Goal: Information Seeking & Learning: Learn about a topic

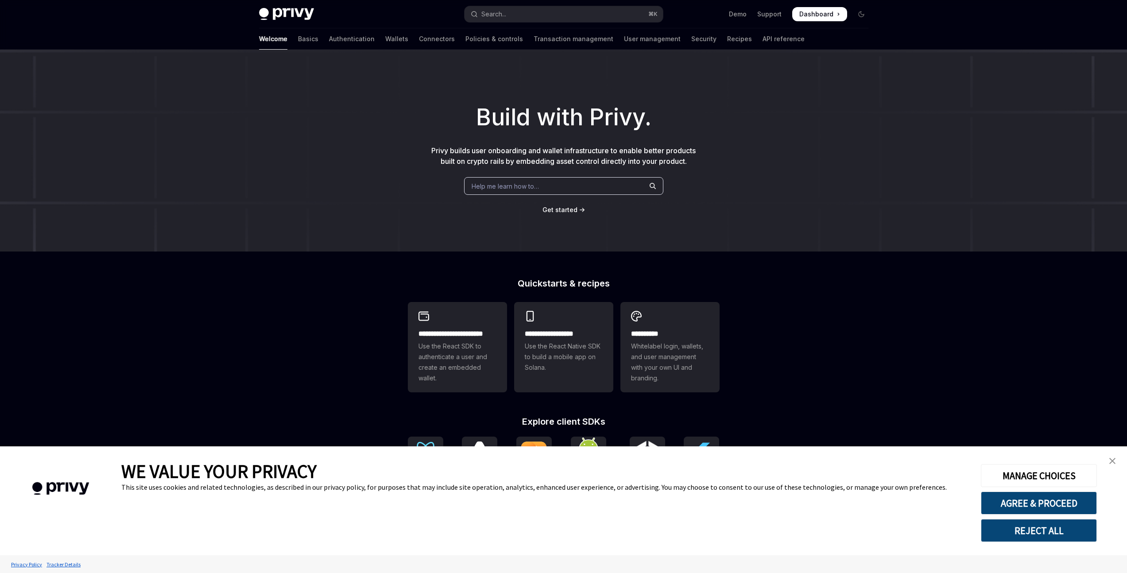
click at [1114, 459] on img "close banner" at bounding box center [1113, 461] width 6 height 6
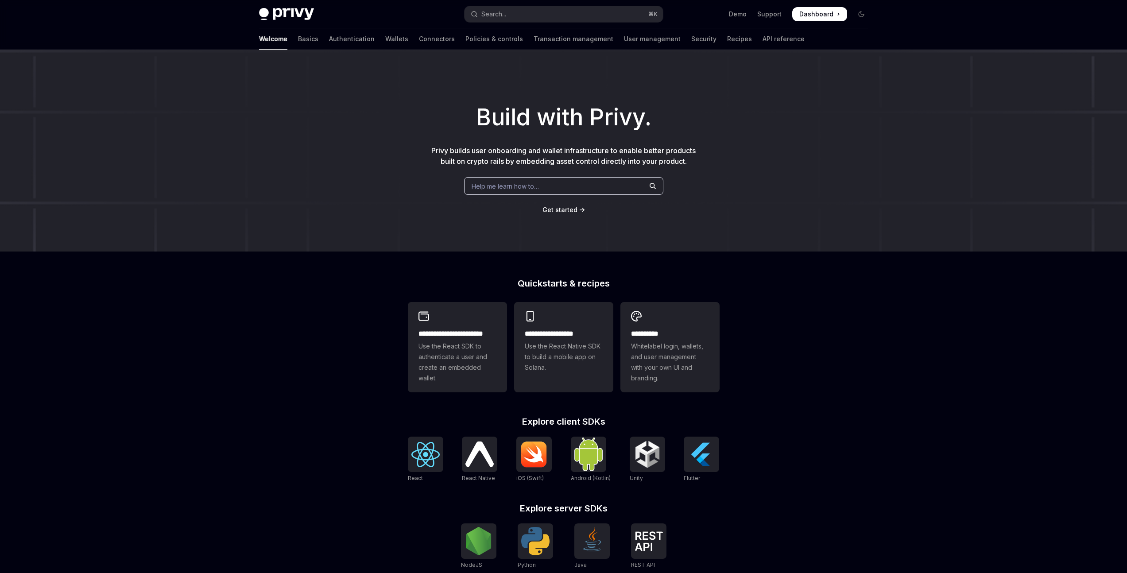
click at [922, 289] on div "**********" at bounding box center [563, 377] width 1127 height 655
click at [879, 221] on div "Build with Privy. Privy builds user onboarding and wallet infrastructure to ena…" at bounding box center [563, 151] width 1127 height 202
type textarea "*"
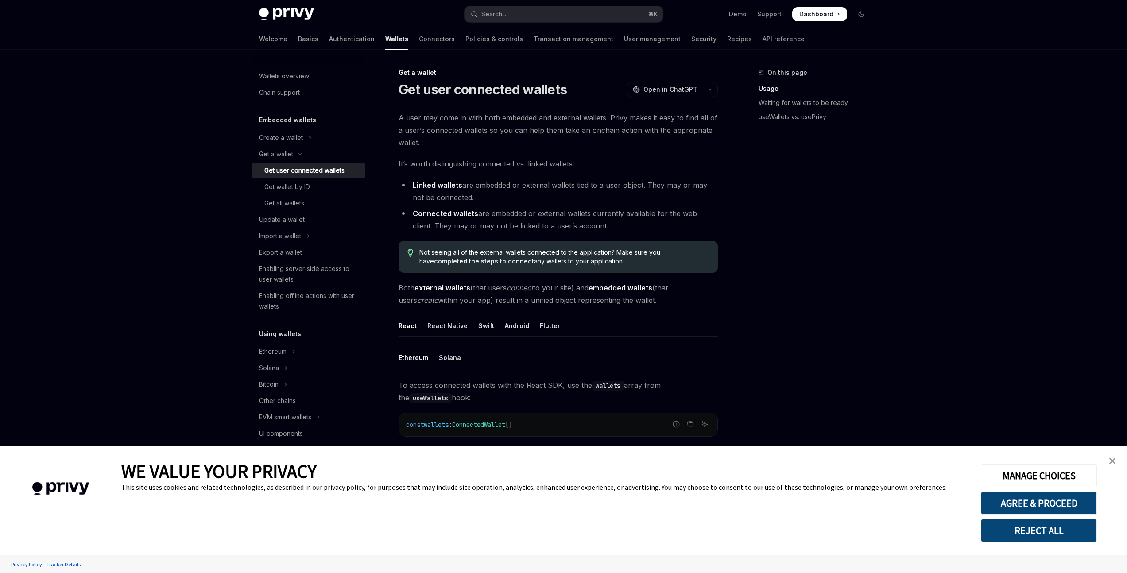
click at [536, 130] on span "A user may come in with both embedded and external wallets. Privy makes it easy…" at bounding box center [558, 130] width 319 height 37
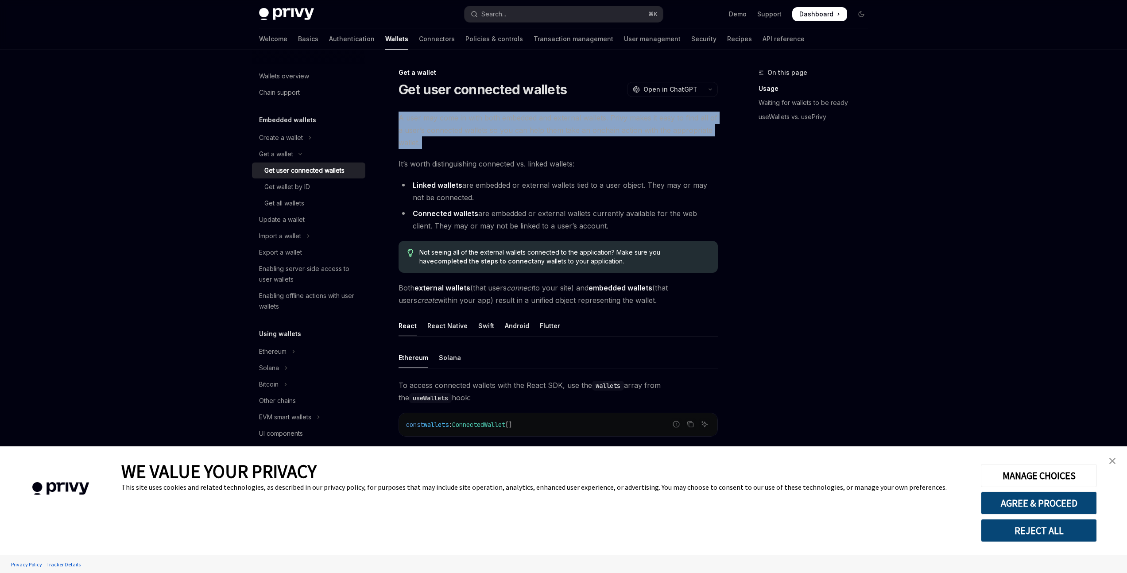
click at [536, 130] on span "A user may come in with both embedded and external wallets. Privy makes it easy…" at bounding box center [558, 130] width 319 height 37
click at [543, 134] on span "A user may come in with both embedded and external wallets. Privy makes it easy…" at bounding box center [558, 130] width 319 height 37
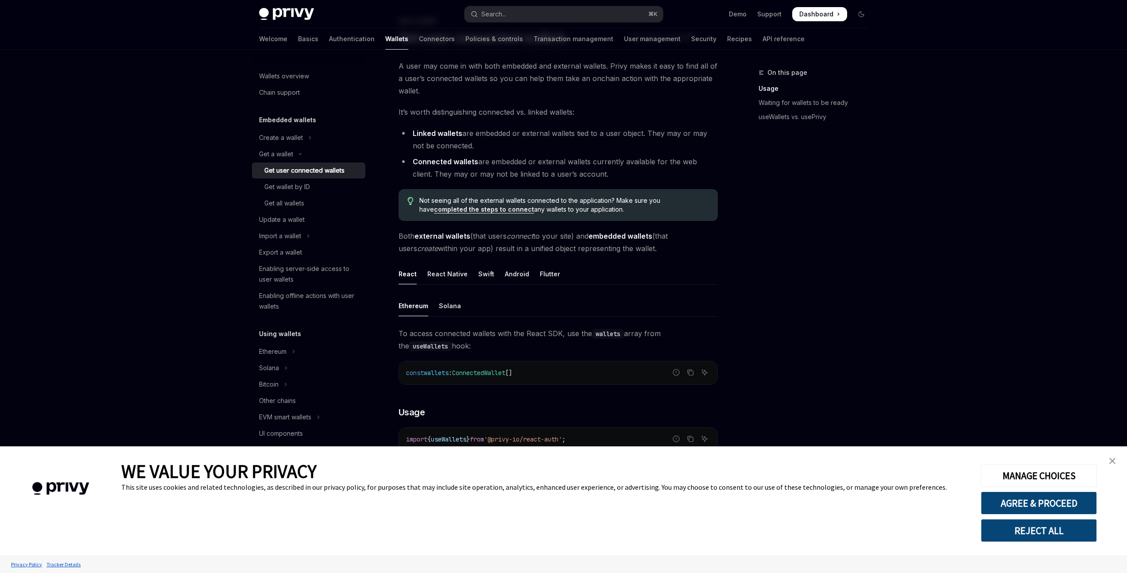
scroll to position [58, 0]
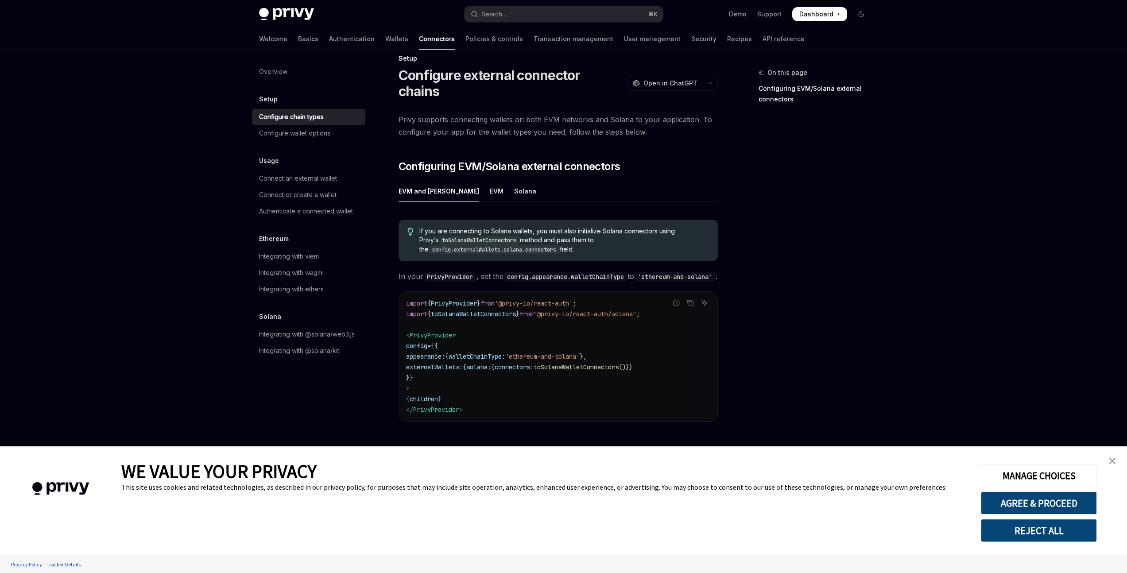
scroll to position [16, 0]
click at [804, 205] on div "On this page Configuring EVM/Solana external connectors" at bounding box center [808, 320] width 135 height 506
click at [329, 137] on div "Configure wallet options" at bounding box center [294, 133] width 71 height 11
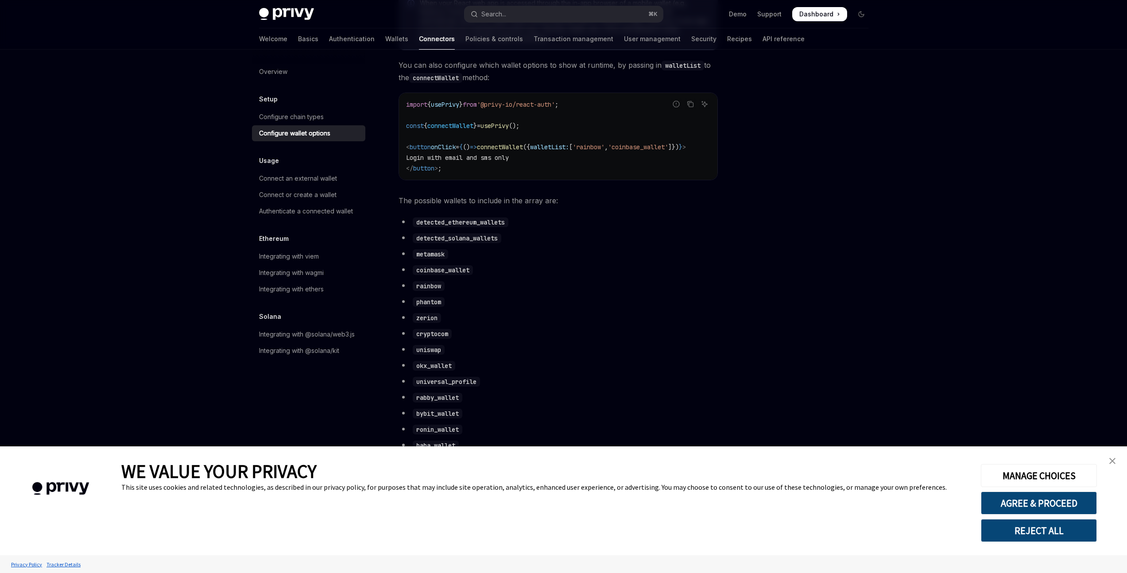
scroll to position [350, 0]
click at [565, 144] on span "walletList:" at bounding box center [549, 141] width 39 height 8
click at [618, 174] on div "import { usePrivy } from '@privy-io/react-auth' ; const { connectWallet } = use…" at bounding box center [558, 130] width 318 height 87
click at [569, 143] on span "walletList:" at bounding box center [549, 141] width 39 height 8
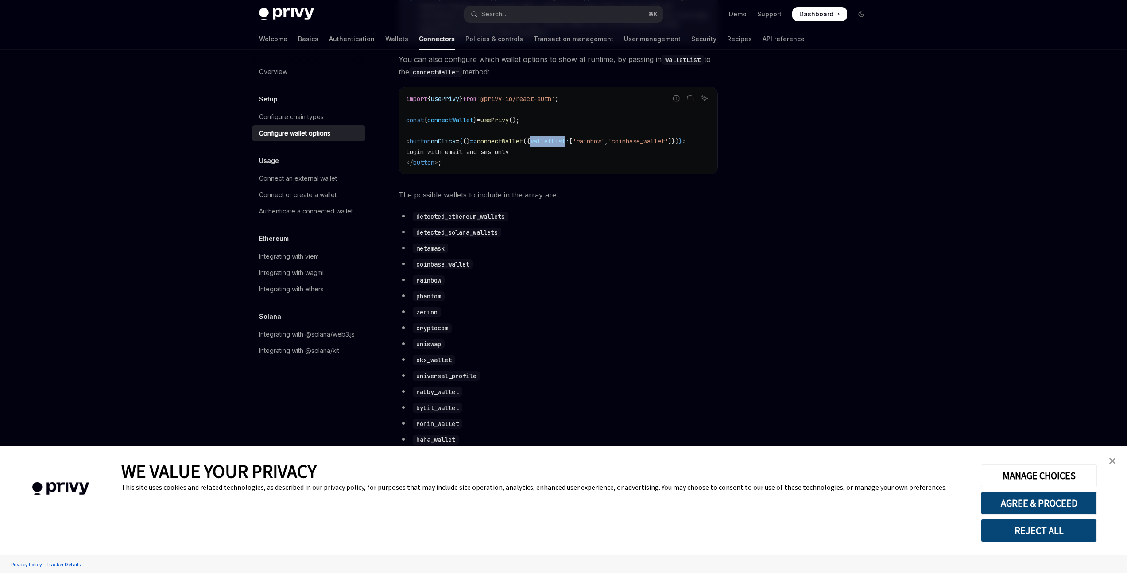
click at [569, 143] on span "walletList:" at bounding box center [549, 141] width 39 height 8
click at [523, 145] on span "connectWallet" at bounding box center [500, 141] width 46 height 8
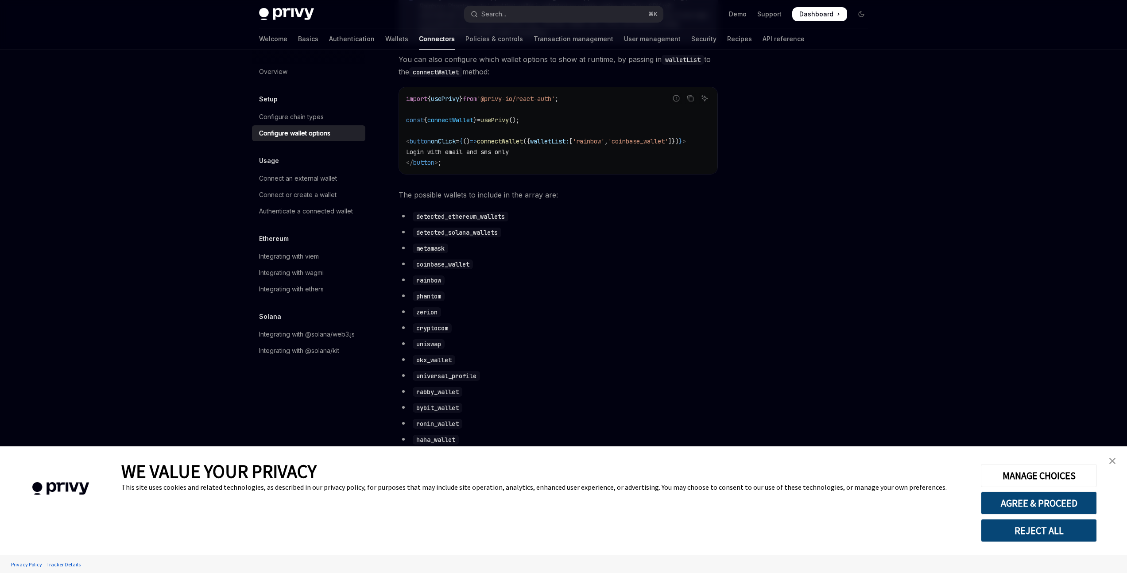
click at [523, 145] on span "connectWallet" at bounding box center [500, 141] width 46 height 8
click at [330, 275] on div "Integrating with wagmi" at bounding box center [309, 273] width 101 height 11
type textarea "*"
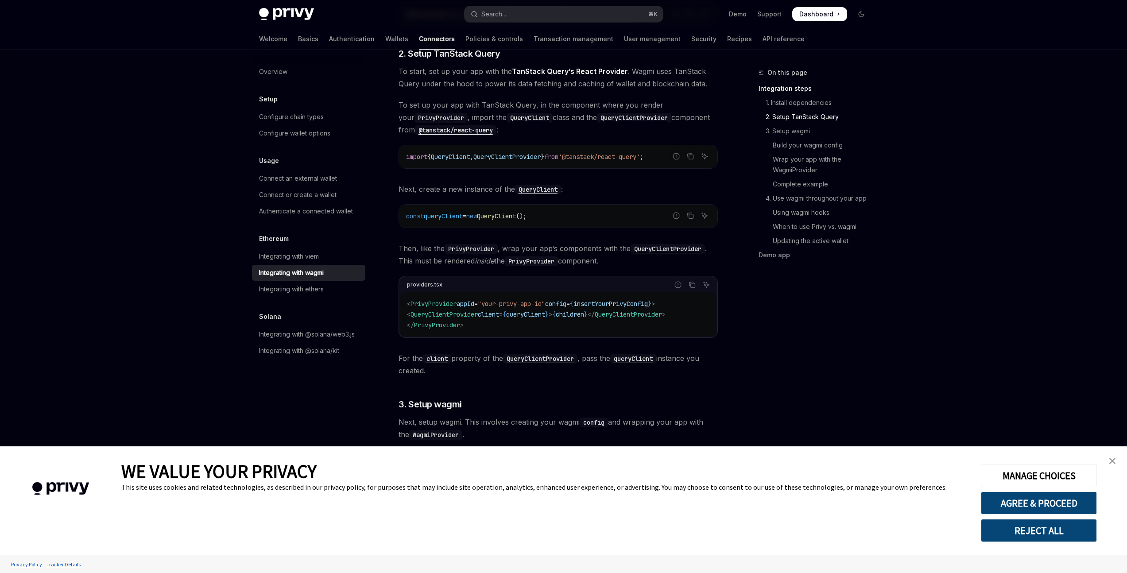
scroll to position [414, 0]
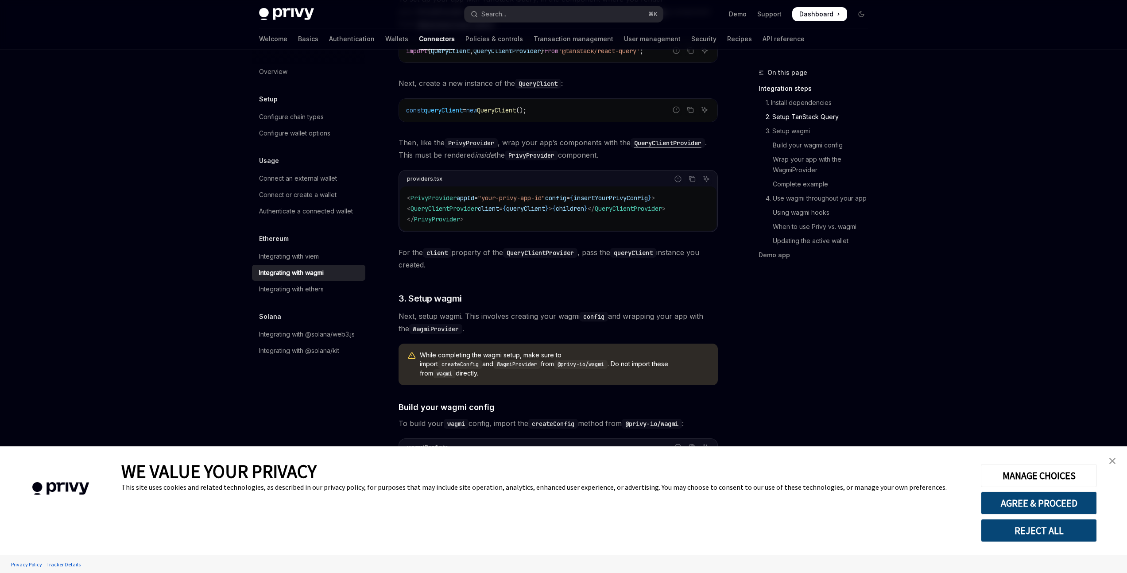
click at [529, 201] on span ""your-privy-app-id"" at bounding box center [511, 198] width 67 height 8
click at [605, 215] on code "< PrivyProvider appId = "your-privy-app-id" config = { insertYourPrivyConfig } …" at bounding box center [558, 209] width 303 height 32
click at [644, 205] on span "QueryClientProvider" at bounding box center [628, 209] width 67 height 8
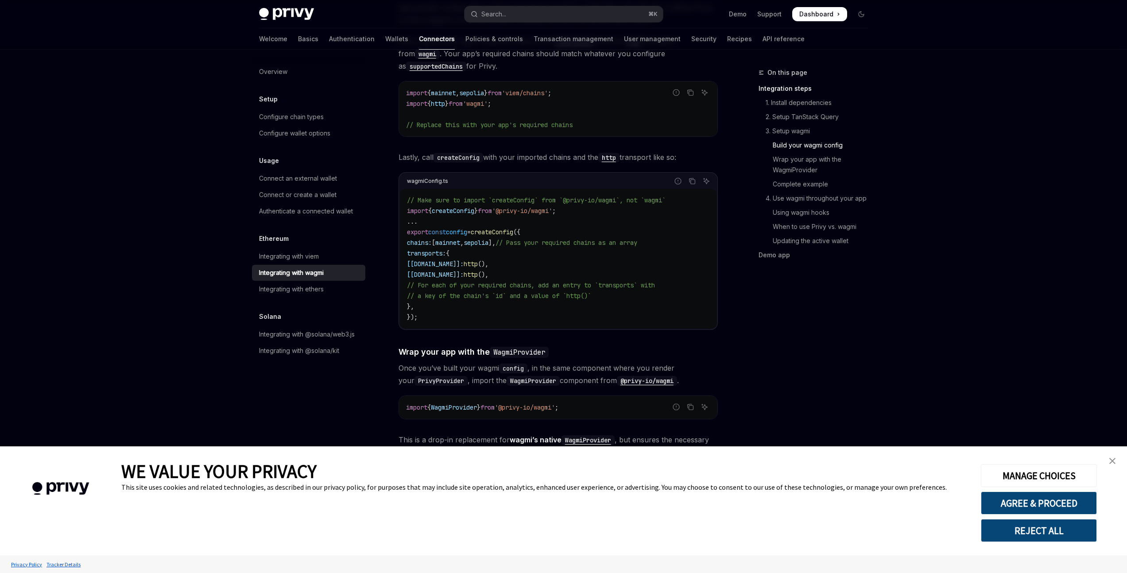
scroll to position [959, 0]
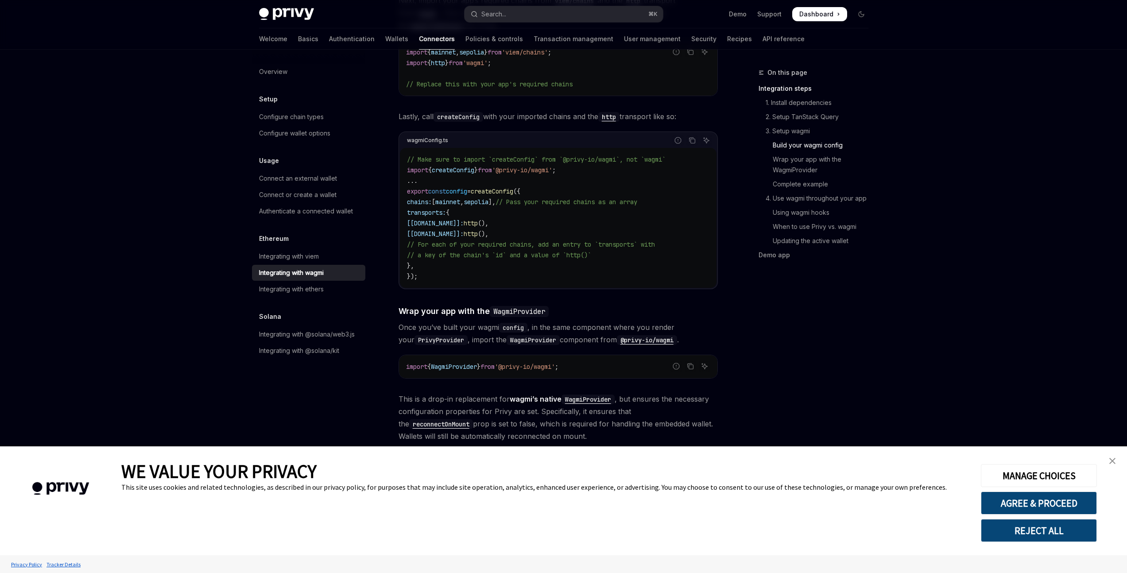
click at [554, 363] on span "'@privy-io/wagmi'" at bounding box center [525, 367] width 60 height 8
click at [602, 361] on code "import { WagmiProvider } from '@privy-io/wagmi' ;" at bounding box center [558, 366] width 304 height 11
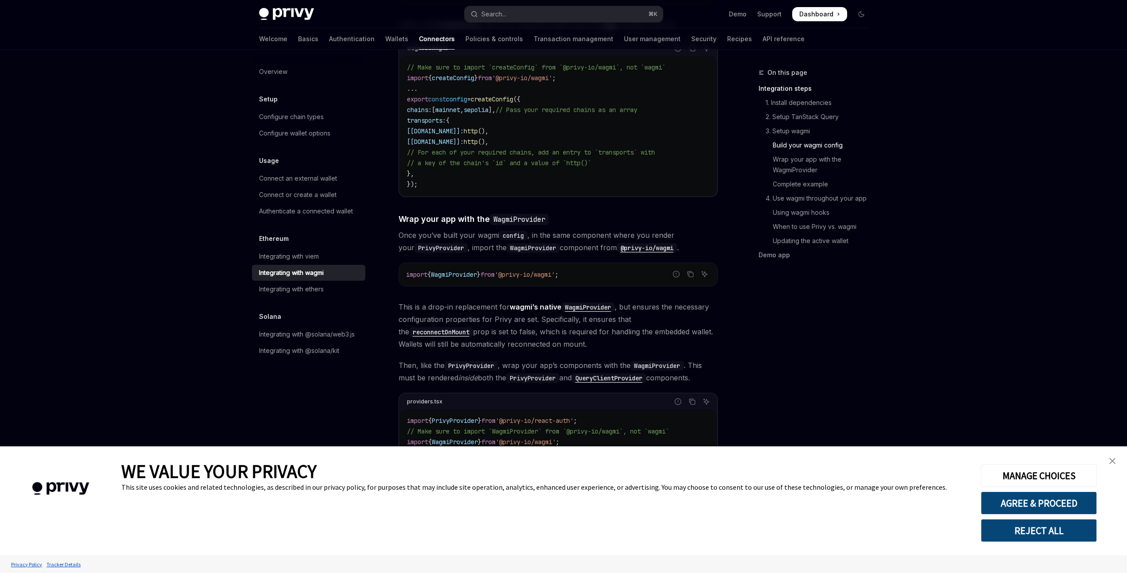
scroll to position [1247, 0]
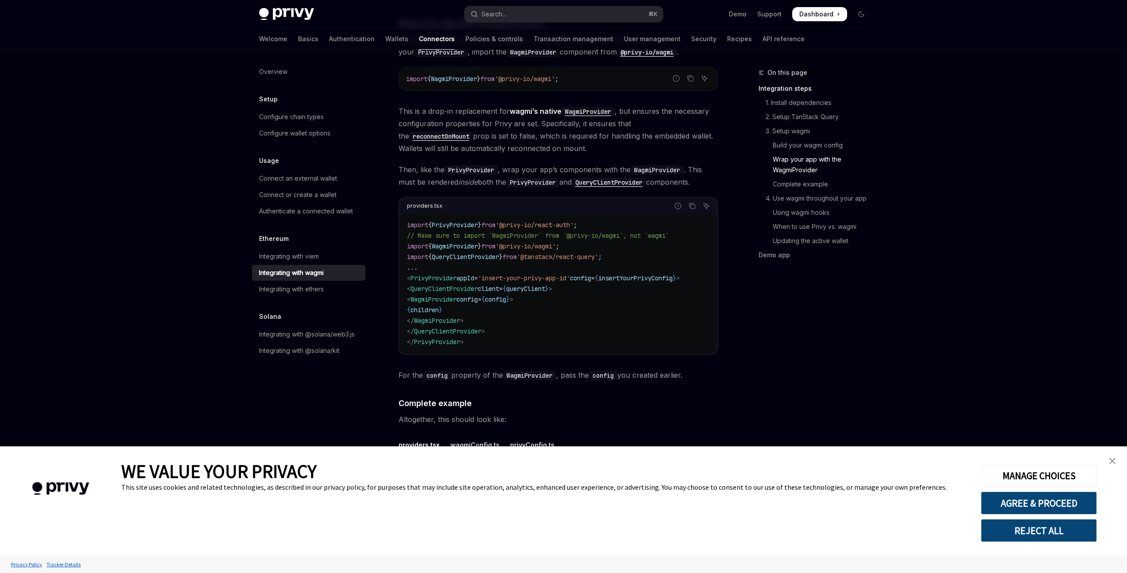
click at [512, 304] on code "import { PrivyProvider } from '@privy-io/react-auth' ; // Make sure to import `…" at bounding box center [558, 284] width 303 height 128
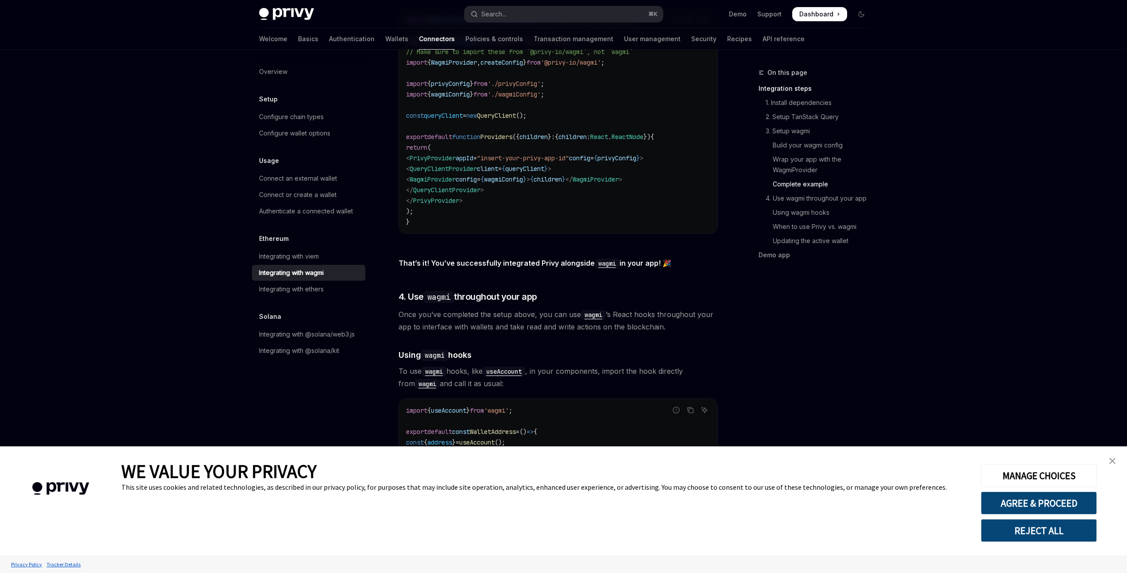
scroll to position [1892, 0]
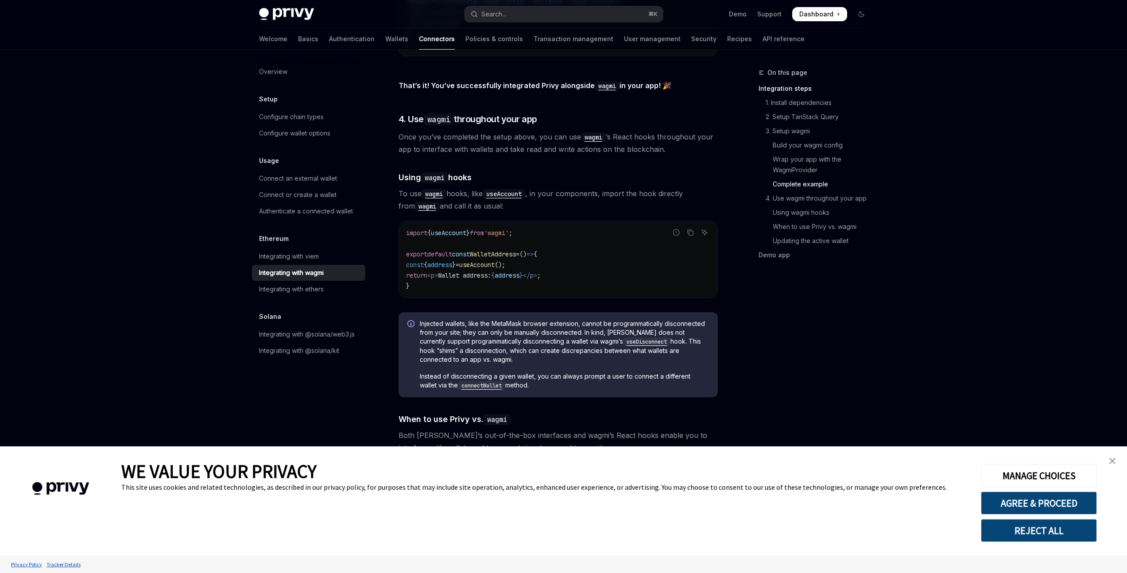
click at [464, 171] on span "Using wagmi hooks" at bounding box center [435, 177] width 73 height 12
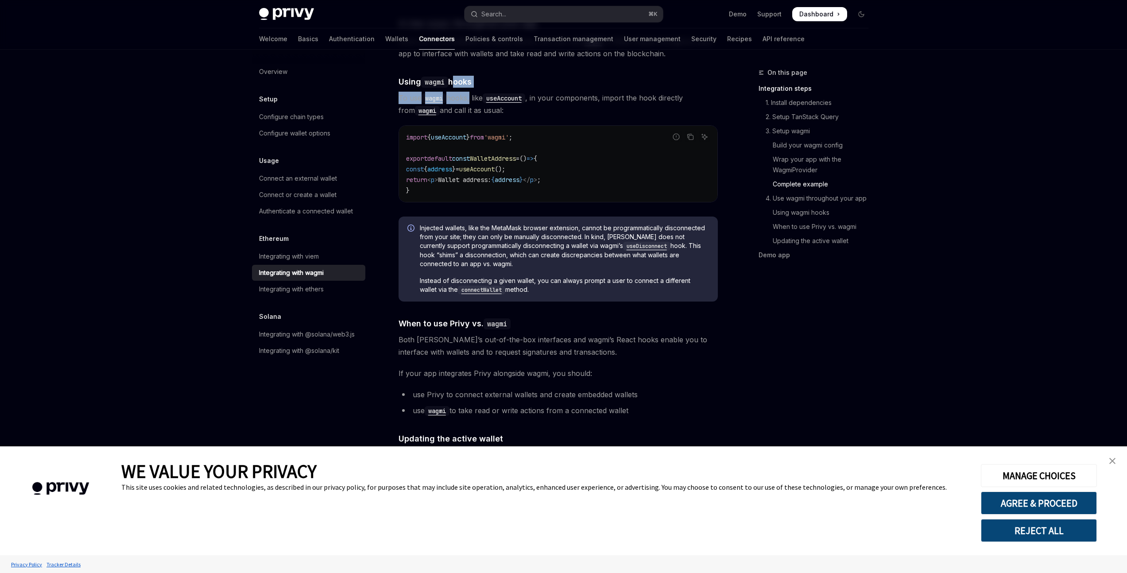
scroll to position [1991, 0]
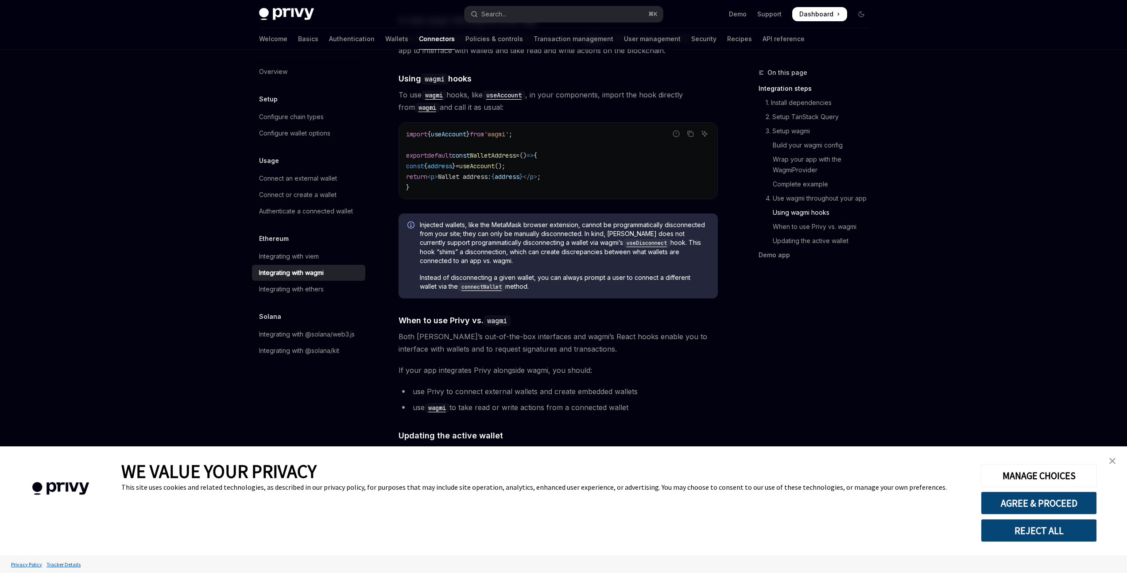
click at [622, 143] on code "import { useAccount } from 'wagmi' ; export default const WalletAddress = () =>…" at bounding box center [558, 161] width 304 height 64
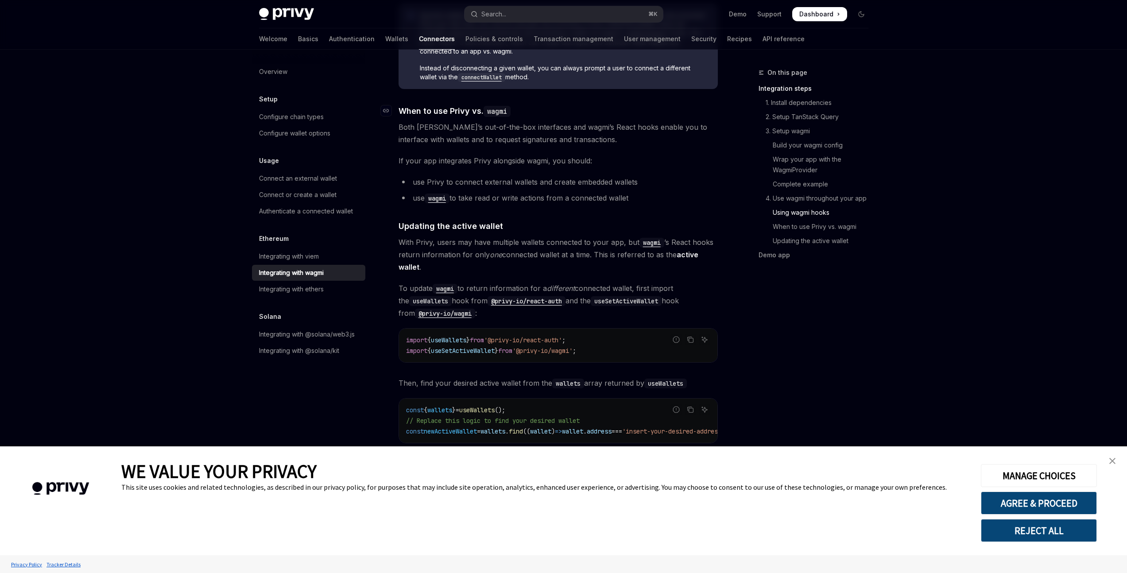
scroll to position [2207, 0]
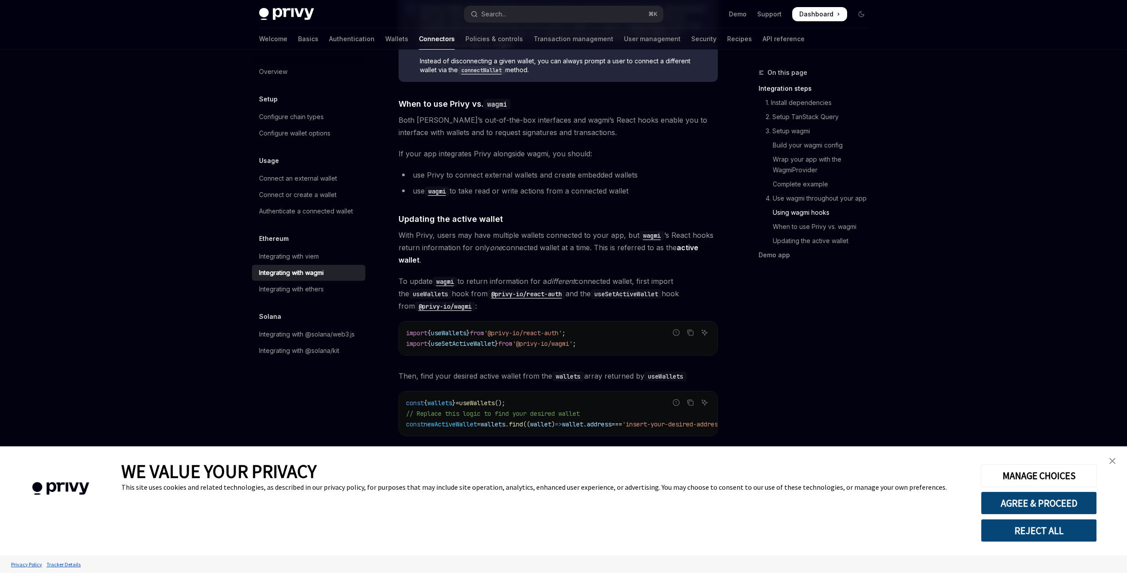
click at [454, 114] on span "Both Privy’s out-of-the-box interfaces and wagmi’s React hooks enable you to in…" at bounding box center [558, 126] width 319 height 25
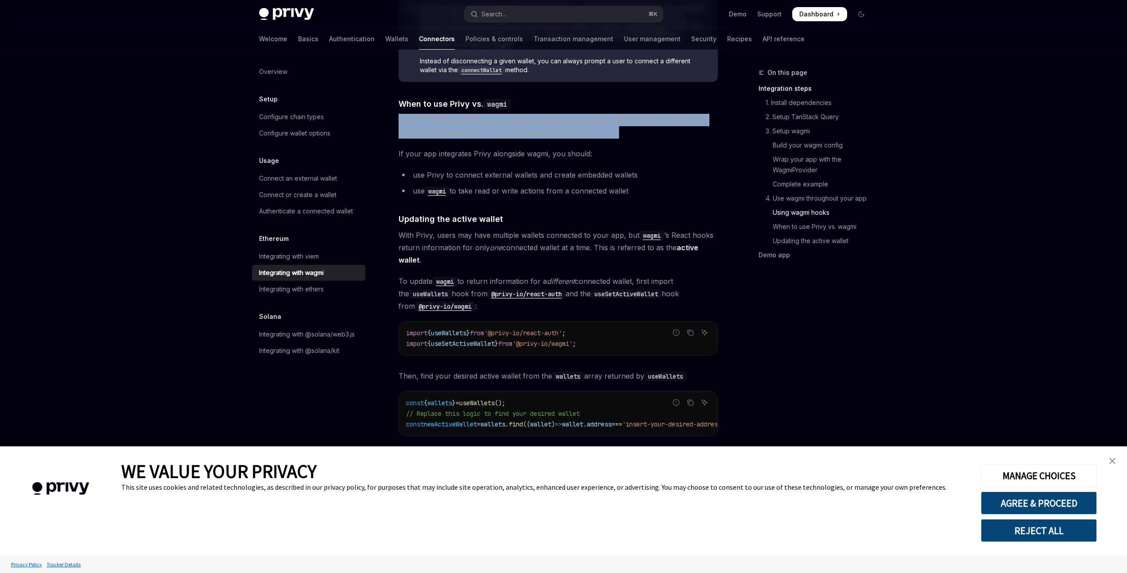
click at [454, 114] on span "Both Privy’s out-of-the-box interfaces and wagmi’s React hooks enable you to in…" at bounding box center [558, 126] width 319 height 25
click at [469, 114] on span "Both Privy’s out-of-the-box interfaces and wagmi’s React hooks enable you to in…" at bounding box center [558, 126] width 319 height 25
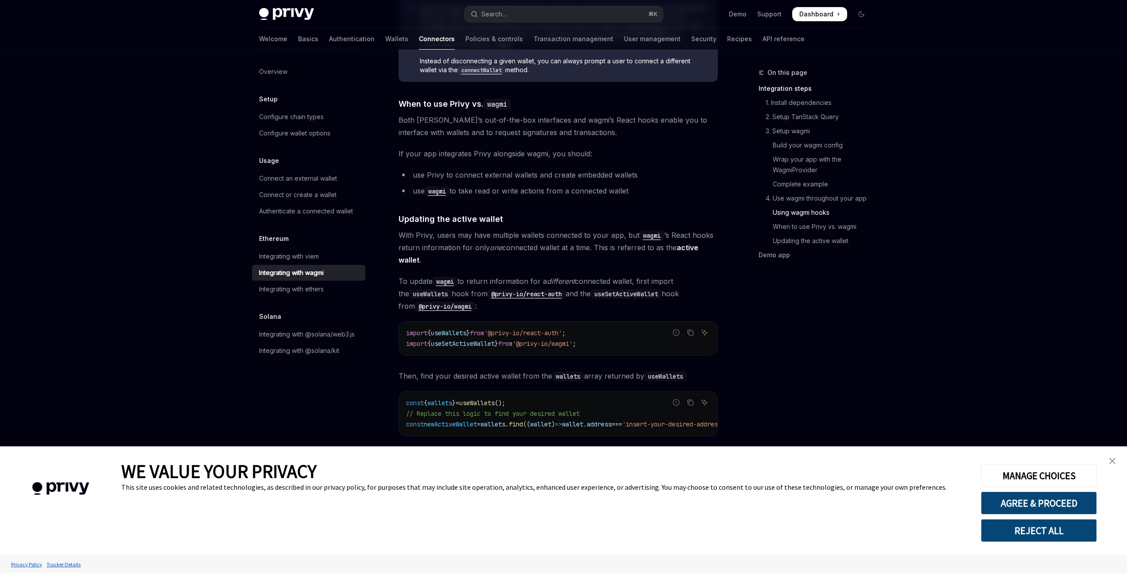
click at [444, 231] on span "With Privy, users may have multiple wallets connected to your app, but wagmi ’s…" at bounding box center [558, 247] width 319 height 37
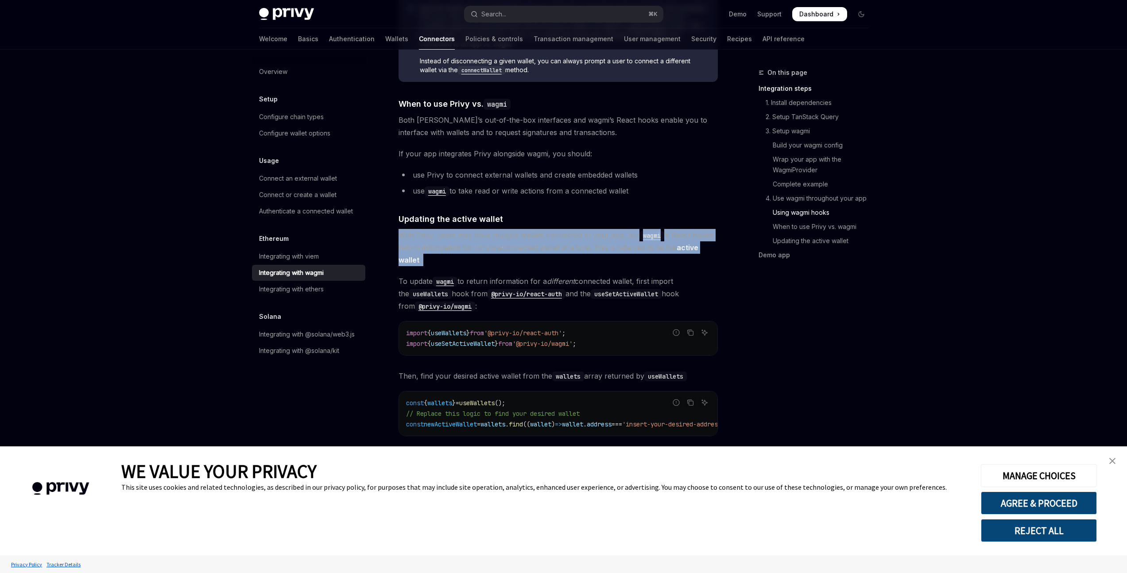
click at [444, 231] on span "With Privy, users may have multiple wallets connected to your app, but wagmi ’s…" at bounding box center [558, 247] width 319 height 37
click at [447, 239] on span "With Privy, users may have multiple wallets connected to your app, but wagmi ’s…" at bounding box center [558, 247] width 319 height 37
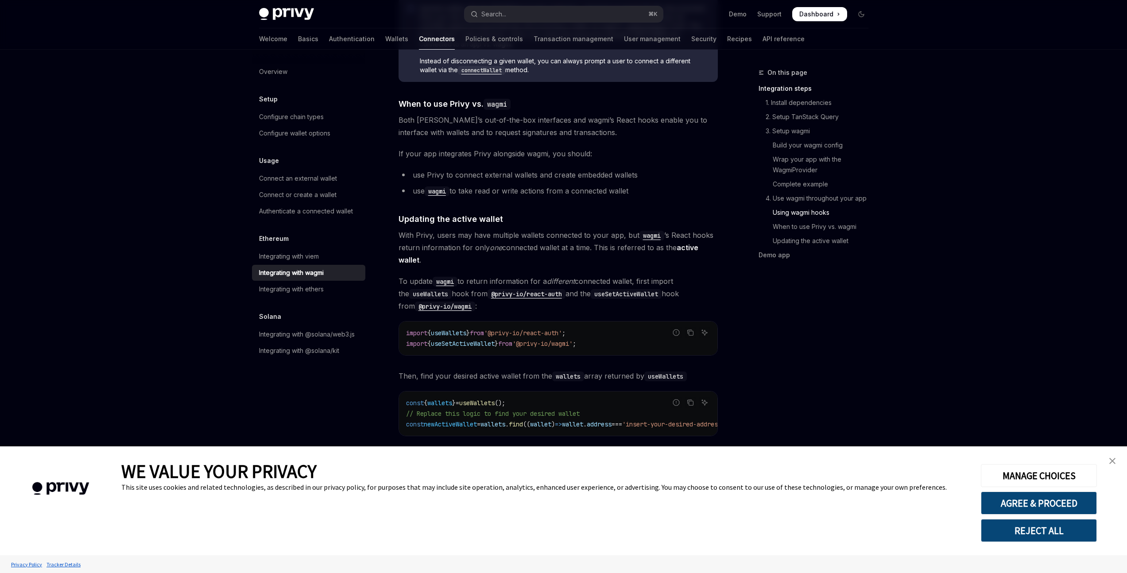
click at [493, 232] on span "With Privy, users may have multiple wallets connected to your app, but wagmi ’s…" at bounding box center [558, 247] width 319 height 37
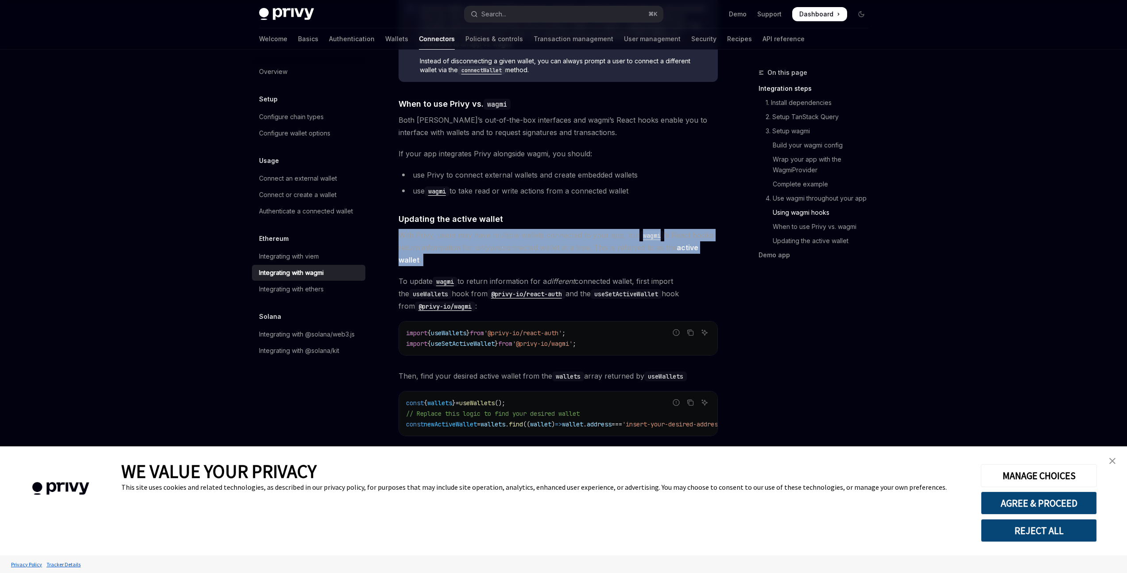
click at [490, 243] on em "one" at bounding box center [496, 247] width 12 height 9
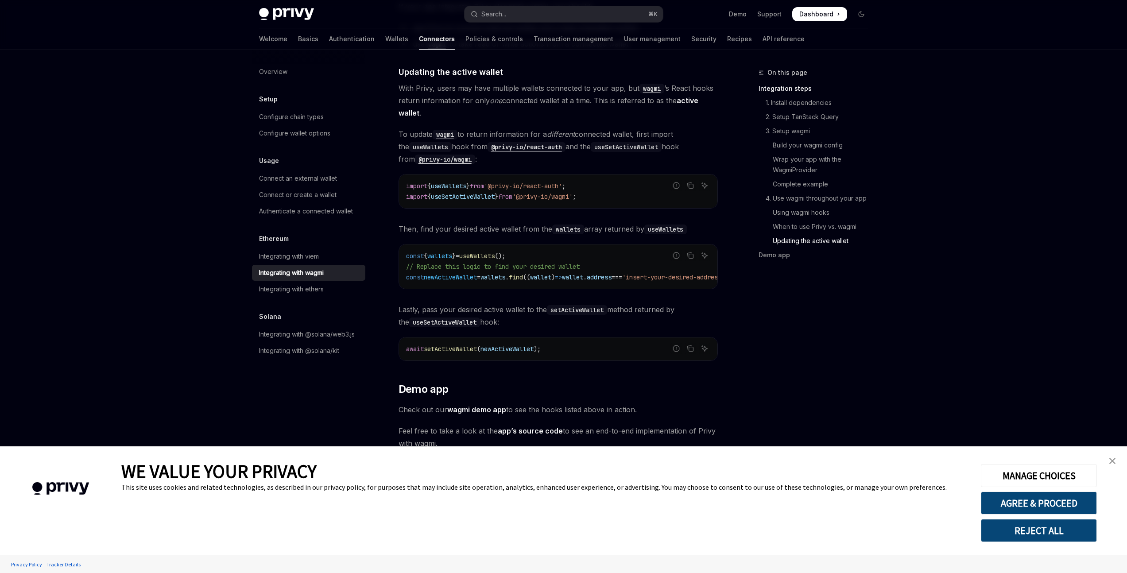
scroll to position [2372, 0]
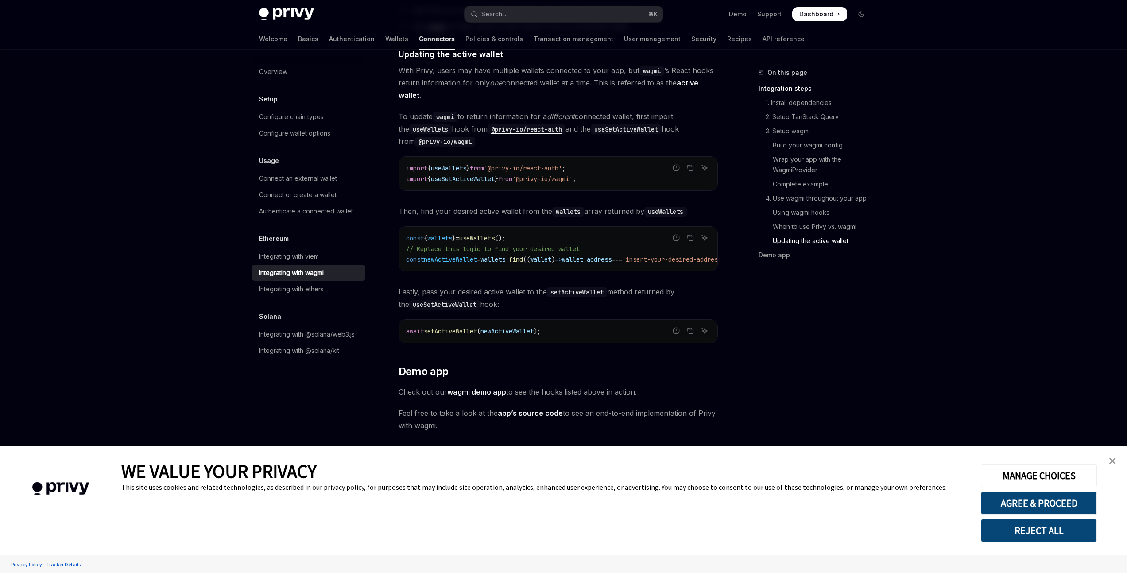
click at [473, 327] on span "setActiveWallet" at bounding box center [450, 331] width 53 height 8
click at [625, 306] on span "Lastly, pass your desired active wallet to the setActiveWallet method returned …" at bounding box center [558, 298] width 319 height 25
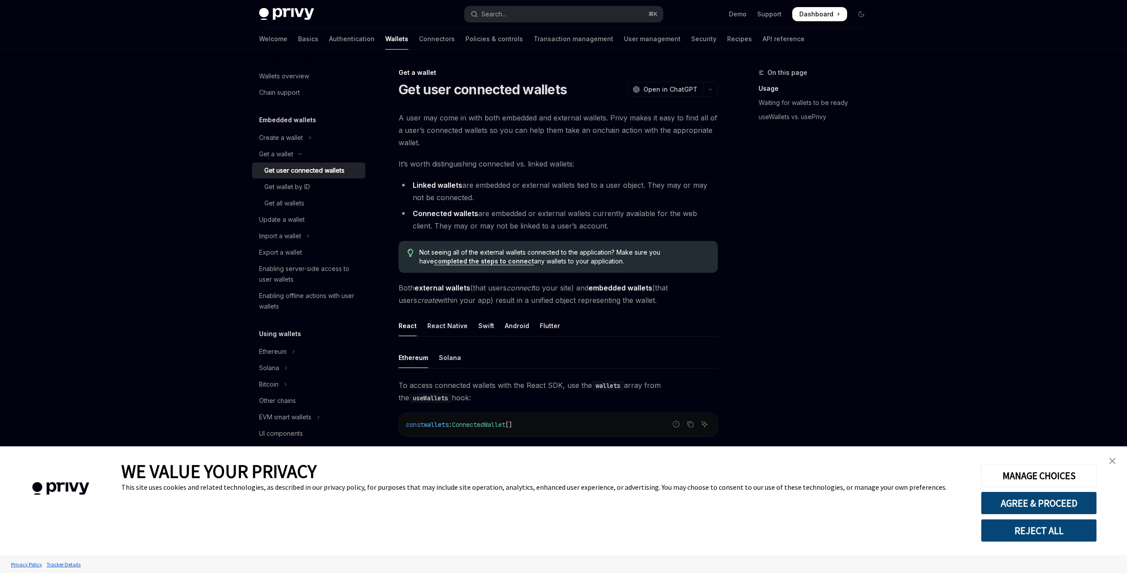
click at [435, 260] on link "completed the steps to connect" at bounding box center [484, 261] width 100 height 8
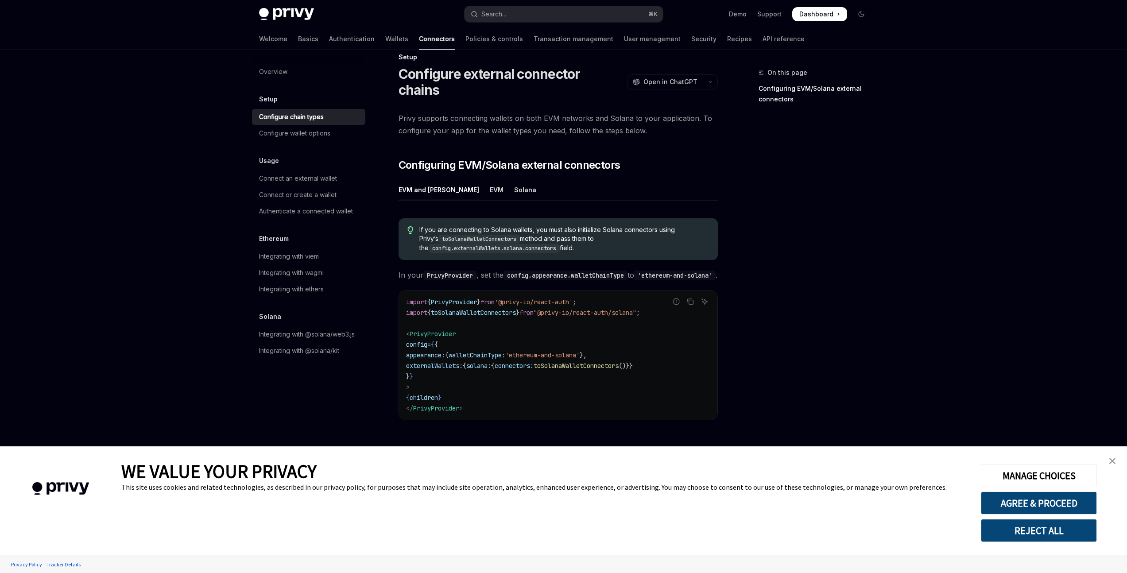
scroll to position [16, 0]
click at [490, 179] on div "EVM" at bounding box center [497, 189] width 14 height 21
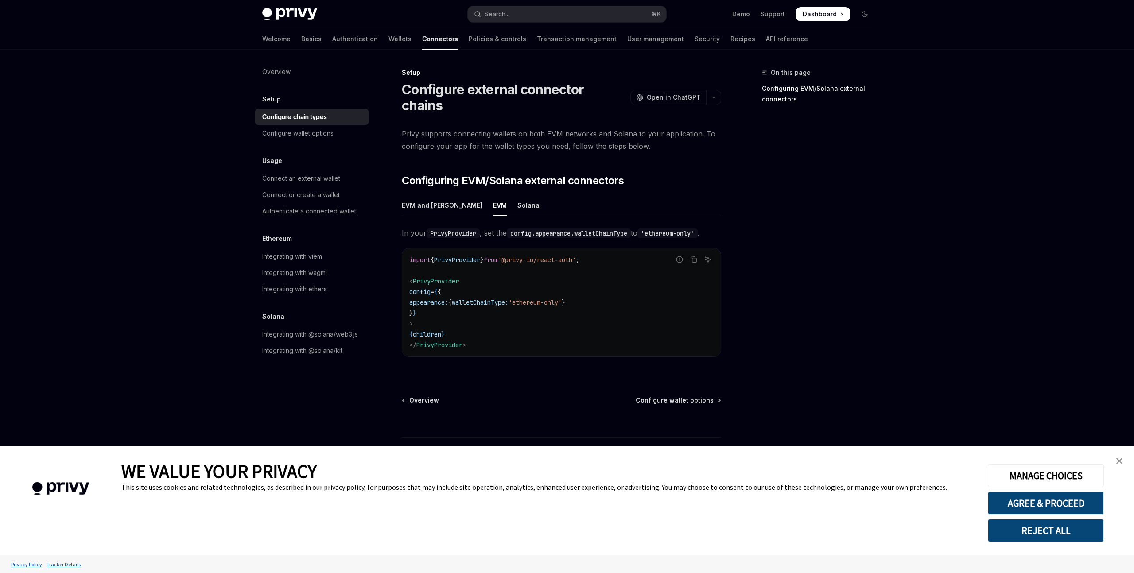
click at [649, 294] on code "import { PrivyProvider } from '@privy-io/react-auth' ; < PrivyProvider config =…" at bounding box center [561, 303] width 304 height 96
click at [713, 396] on span "Configure wallet options" at bounding box center [675, 400] width 78 height 9
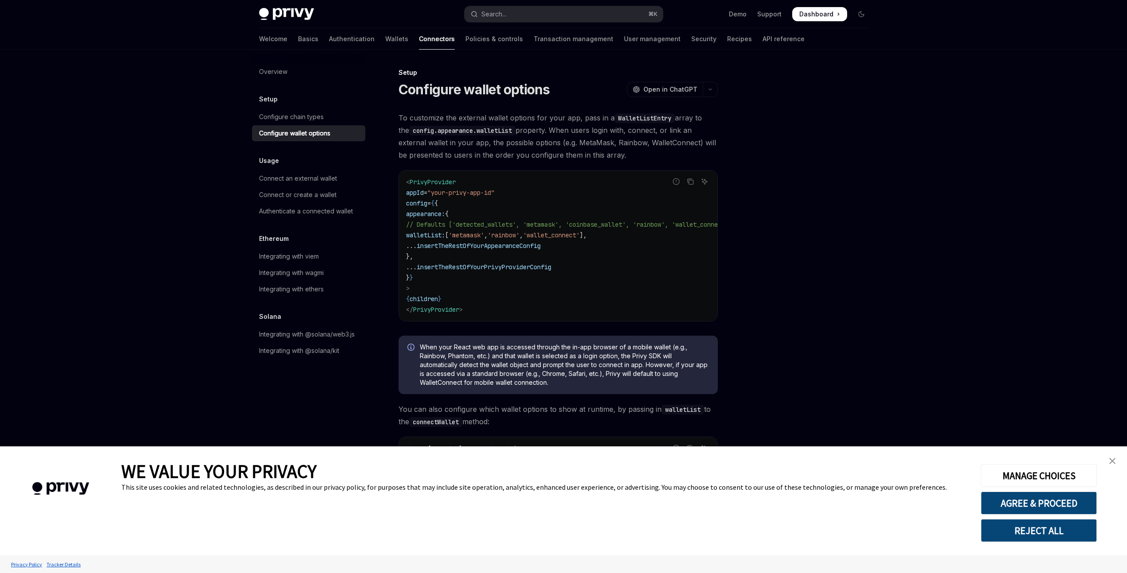
click at [612, 261] on code "< PrivyProvider appId = "your-privy-app-id" config = { { appearance: { // Defau…" at bounding box center [579, 246] width 347 height 138
click at [342, 174] on div "Connect an external wallet" at bounding box center [309, 178] width 101 height 11
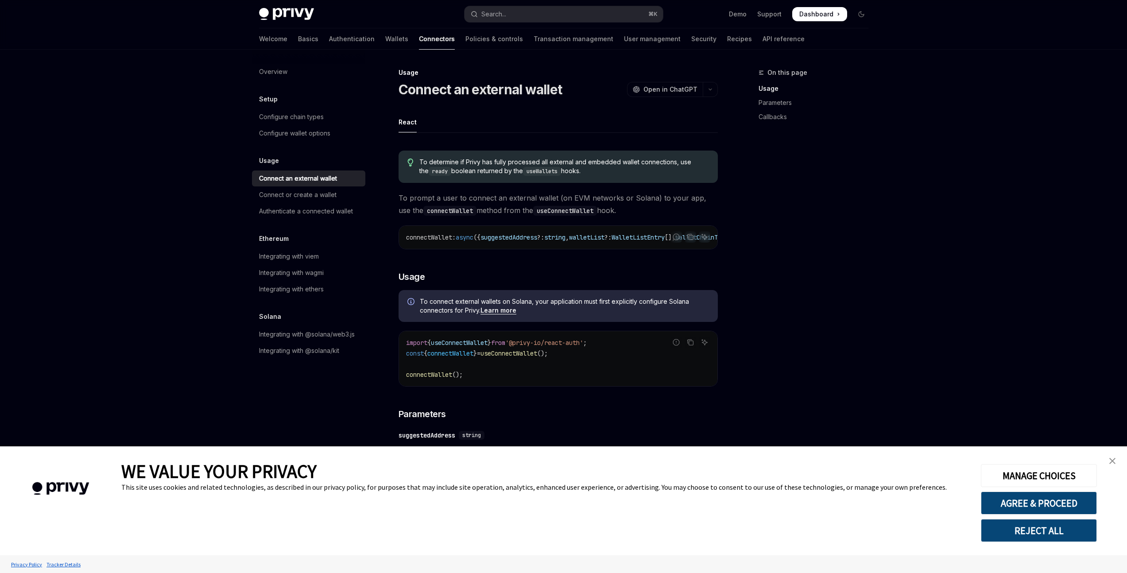
click at [834, 204] on div "On this page Usage Parameters Callbacks" at bounding box center [808, 320] width 135 height 506
click at [656, 161] on span "To determine if Privy has fully processed all external and embedded wallet conn…" at bounding box center [563, 167] width 289 height 18
click at [629, 168] on span "To determine if Privy has fully processed all external and embedded wallet conn…" at bounding box center [563, 167] width 289 height 18
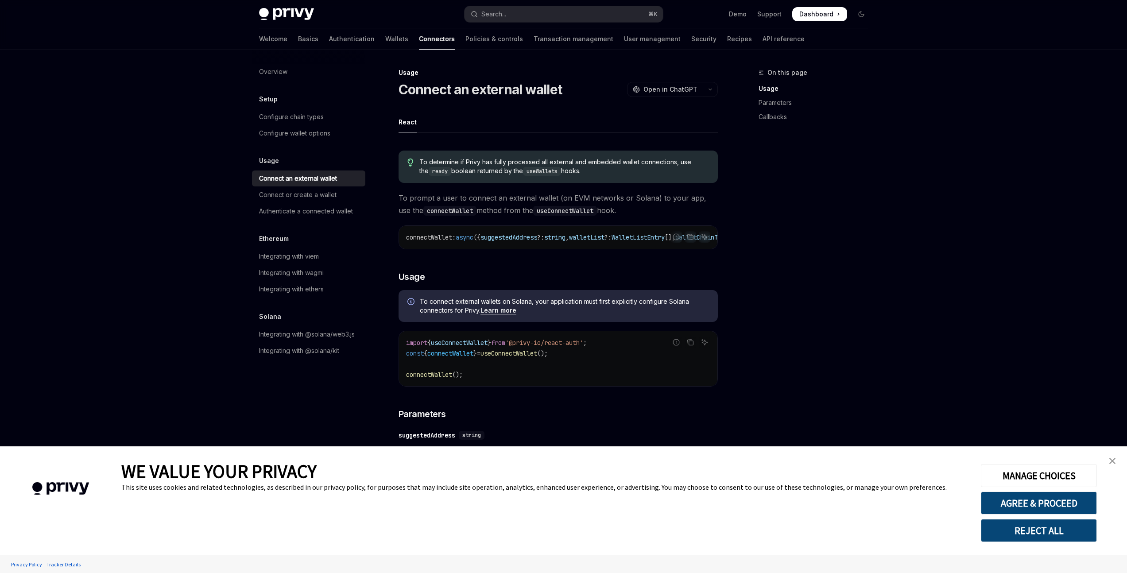
click at [594, 173] on span "To determine if Privy has fully processed all external and embedded wallet conn…" at bounding box center [563, 167] width 289 height 18
drag, startPoint x: 596, startPoint y: 176, endPoint x: 434, endPoint y: 159, distance: 162.5
click at [434, 159] on div "To determine if Privy has fully processed all external and embedded wallet conn…" at bounding box center [558, 167] width 319 height 32
click at [482, 166] on span "To determine if Privy has fully processed all external and embedded wallet conn…" at bounding box center [563, 167] width 289 height 18
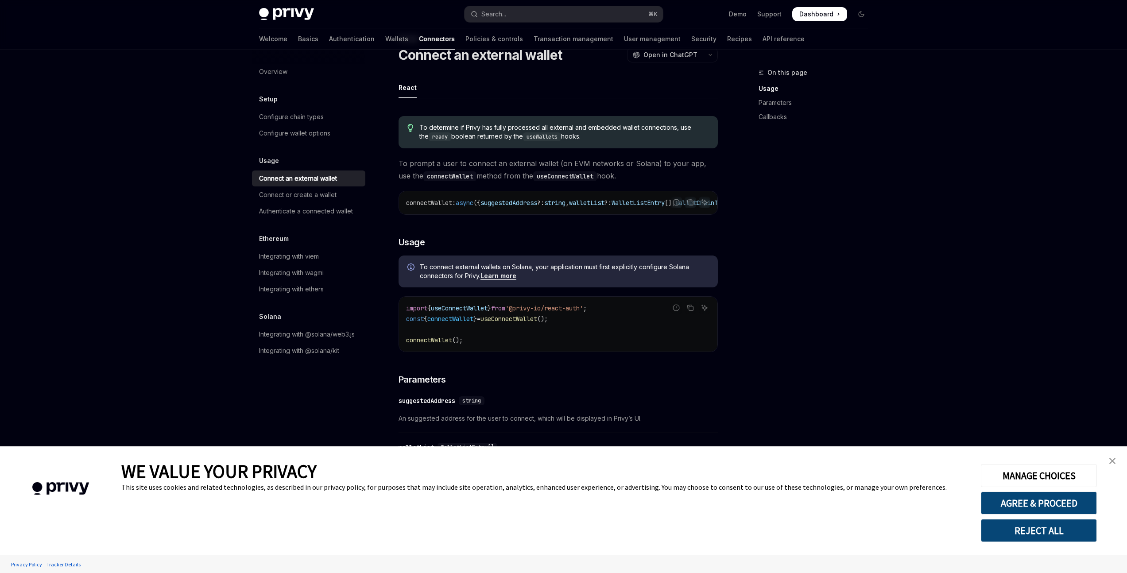
scroll to position [48, 0]
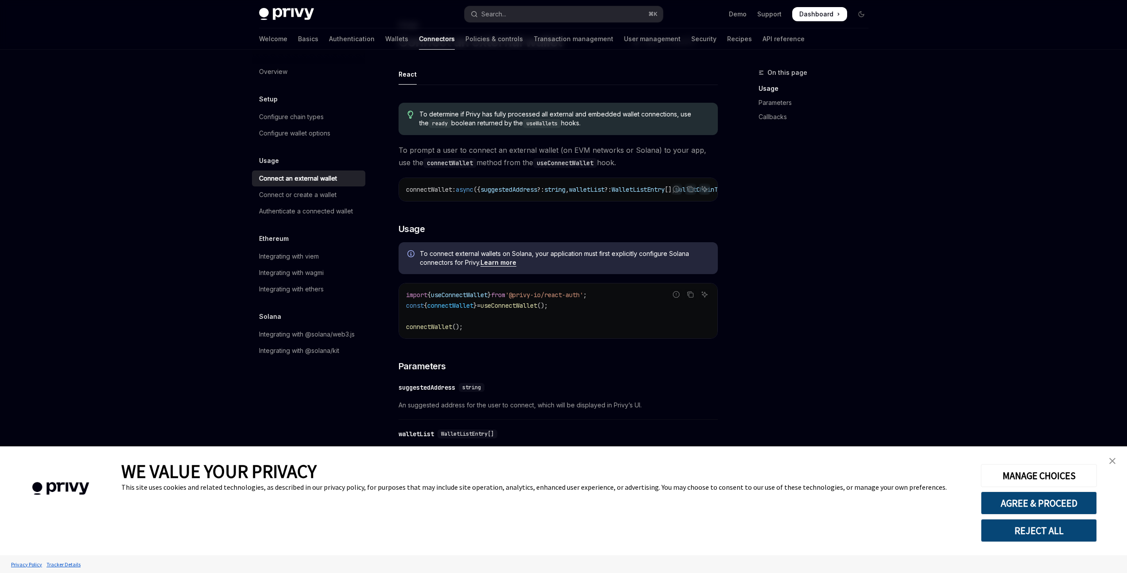
click at [839, 207] on div "On this page Usage Parameters Callbacks" at bounding box center [808, 320] width 135 height 506
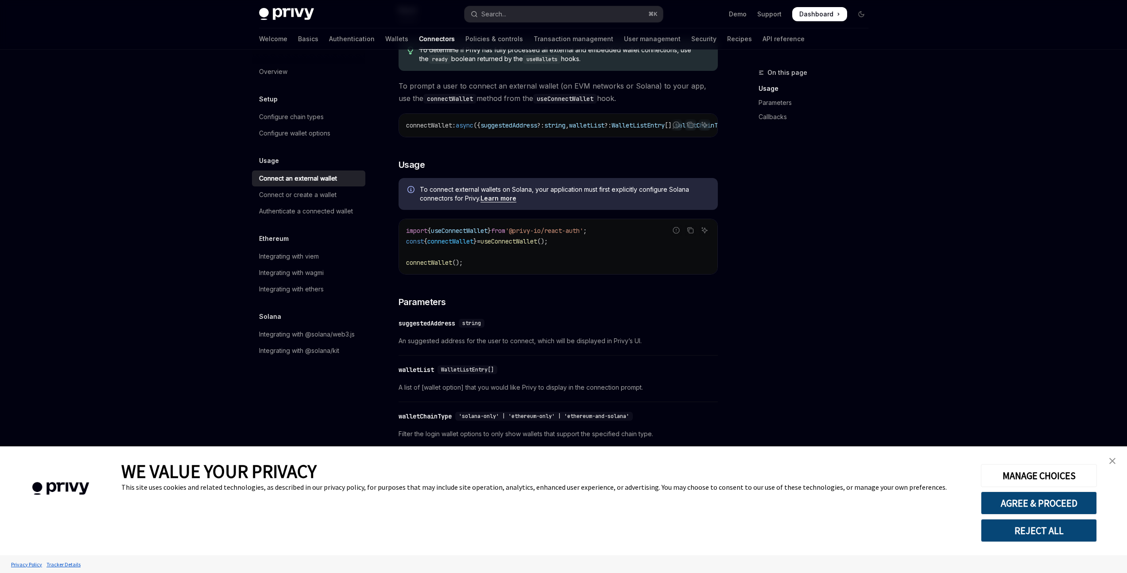
scroll to position [113, 0]
click at [912, 226] on div "Skip to main content Privy Docs home page Search... ⌘ K Demo Support Dashboard …" at bounding box center [563, 372] width 1127 height 970
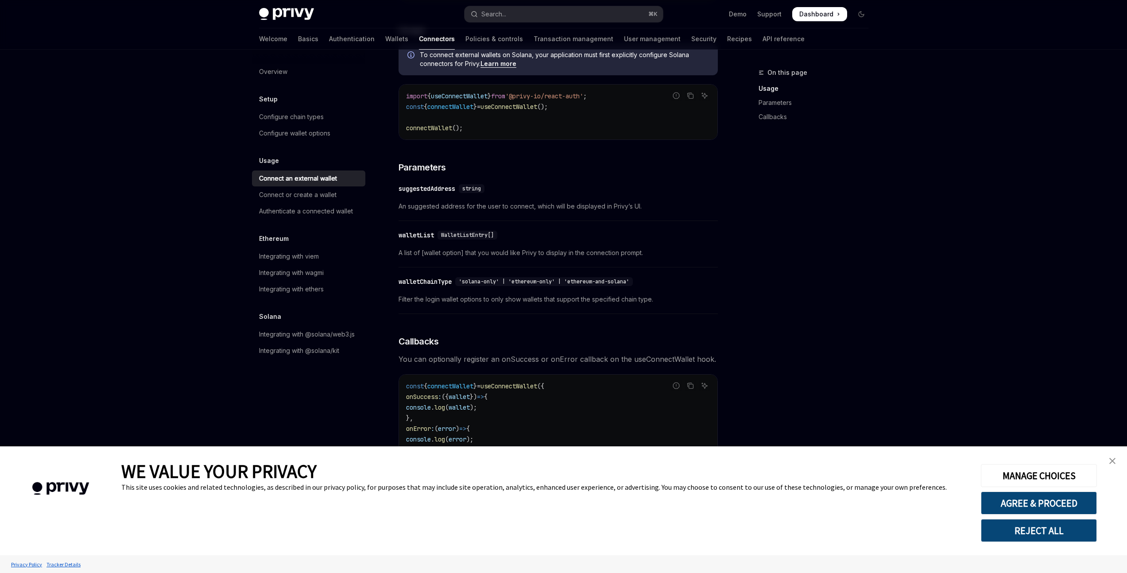
scroll to position [247, 0]
click at [842, 228] on div "On this page Usage Parameters Callbacks" at bounding box center [808, 320] width 135 height 506
click at [812, 217] on div "On this page Usage Parameters Callbacks" at bounding box center [808, 320] width 135 height 506
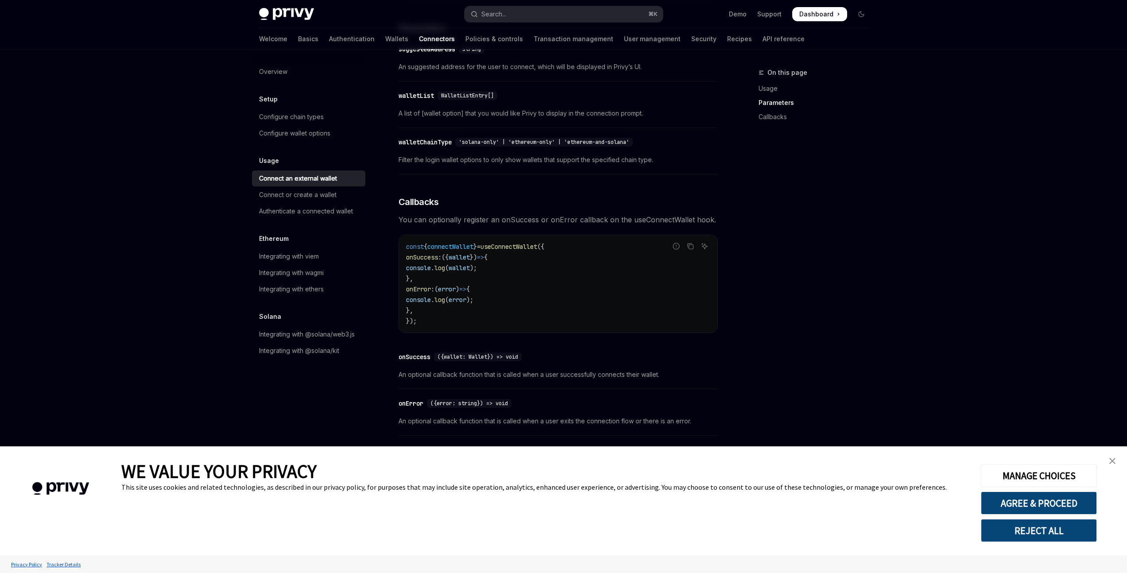
scroll to position [361, 0]
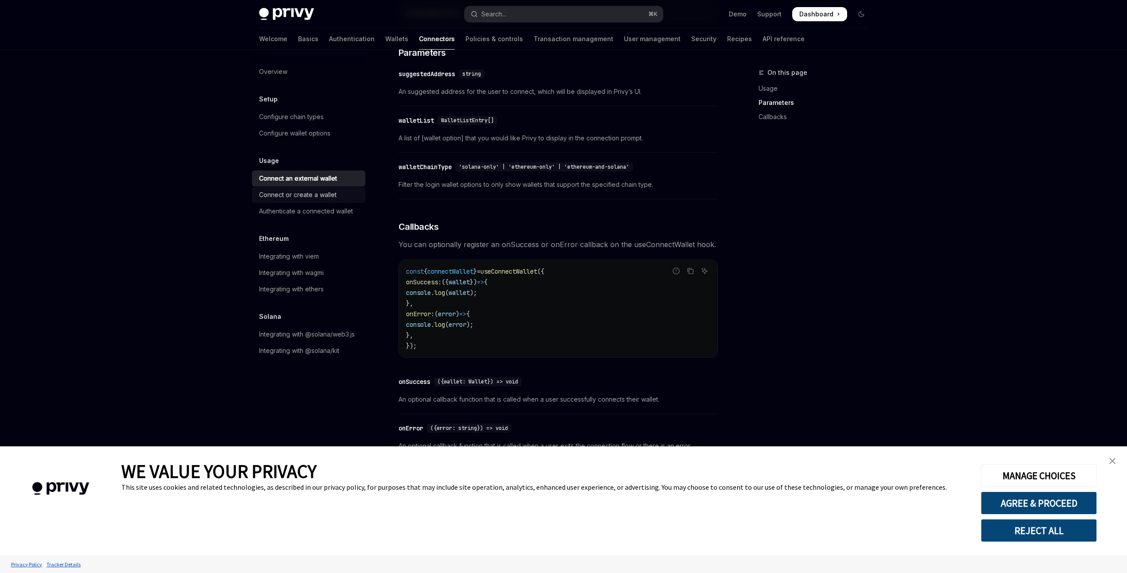
click at [330, 191] on div "Connect or create a wallet" at bounding box center [298, 195] width 78 height 11
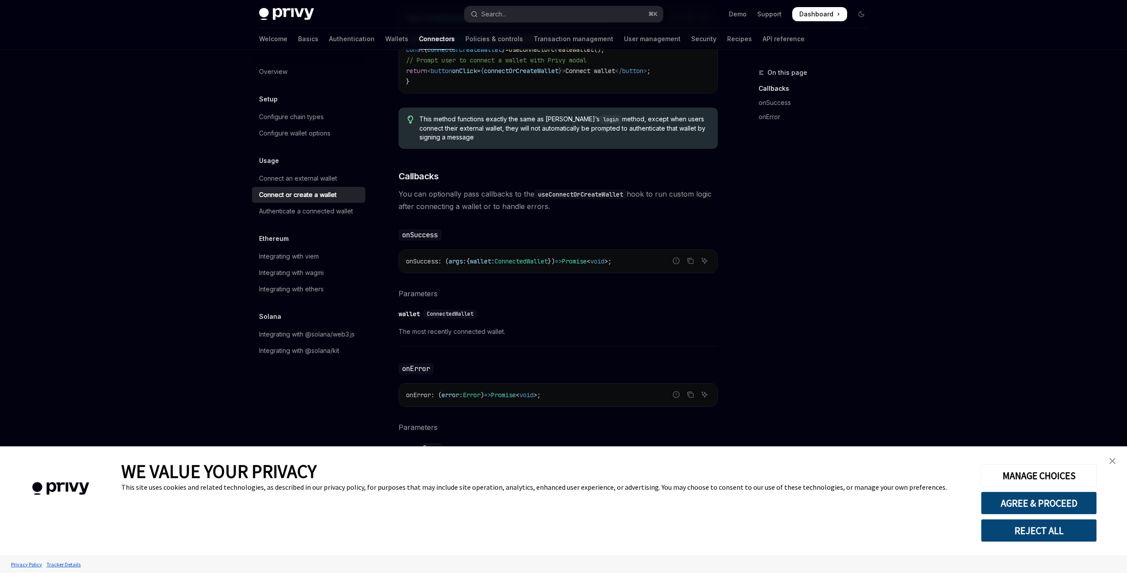
scroll to position [419, 0]
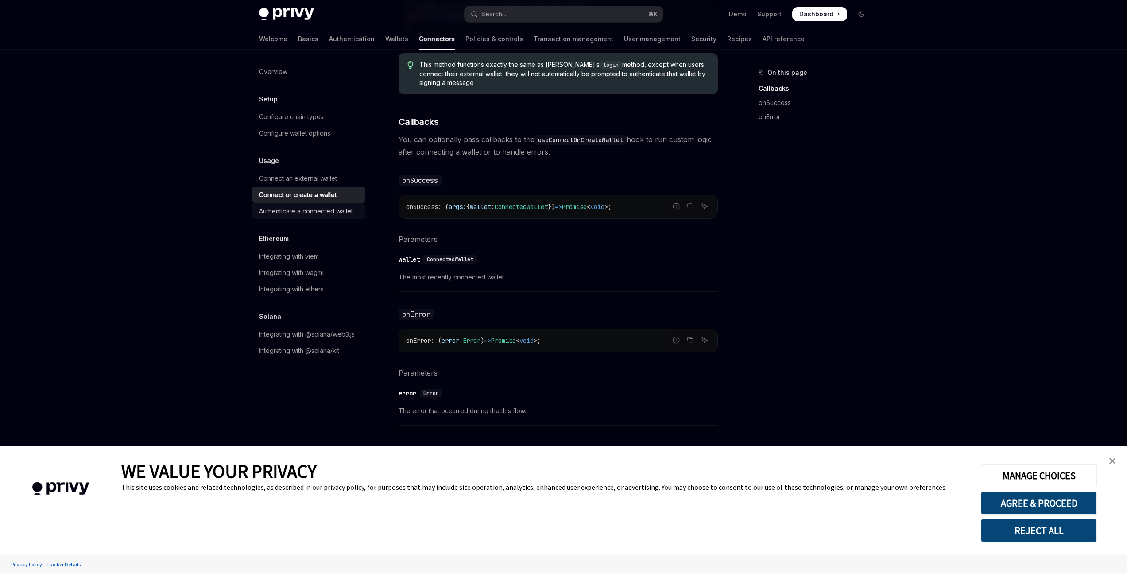
click at [309, 208] on div "Authenticate a connected wallet" at bounding box center [306, 211] width 94 height 11
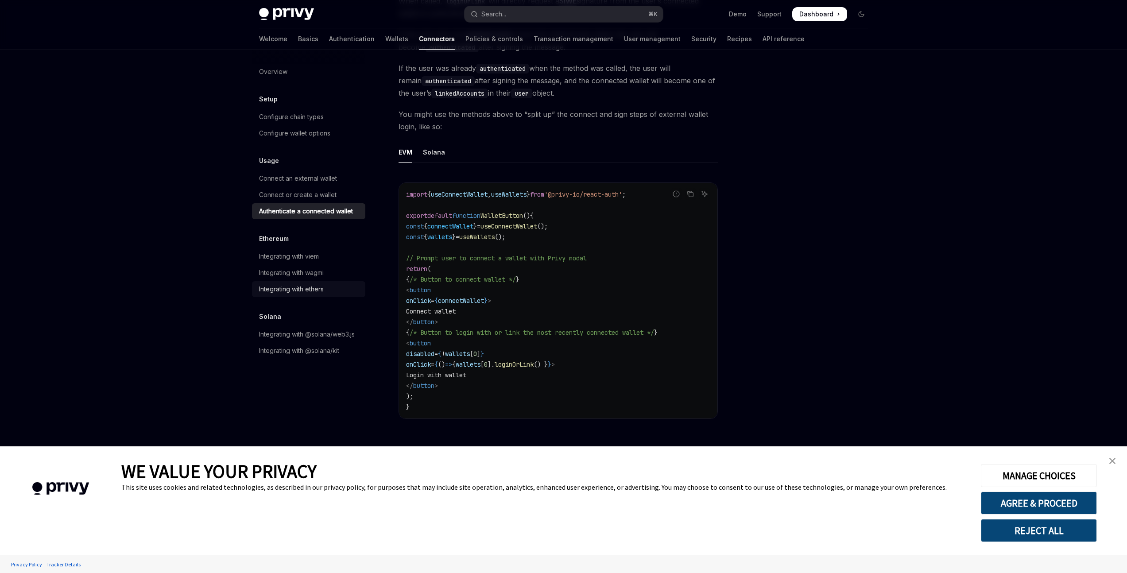
scroll to position [374, 0]
click at [329, 336] on div "Integrating with @solana/web3.js" at bounding box center [307, 334] width 96 height 11
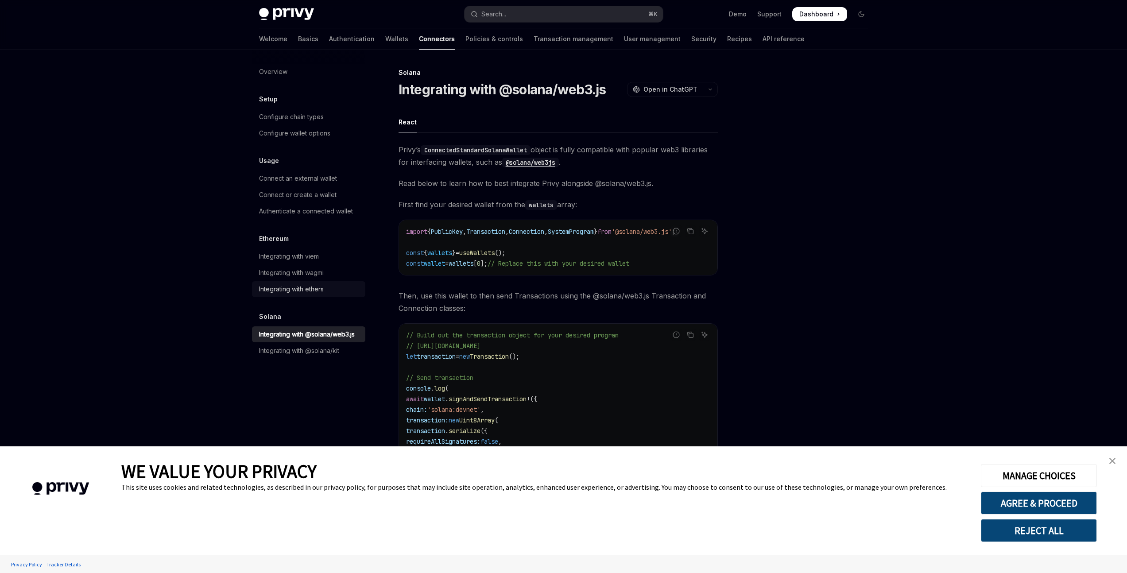
click at [319, 292] on div "Integrating with ethers" at bounding box center [291, 289] width 65 height 11
type textarea "*"
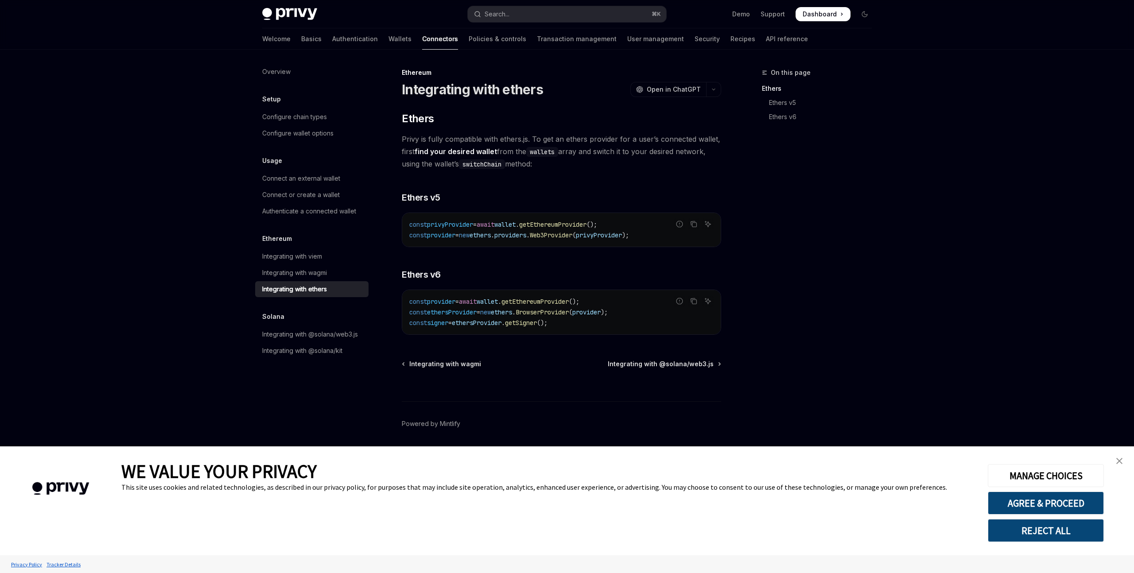
click at [713, 330] on div "const provider = await wallet . getEthereumProvider (); const ethersProvider = …" at bounding box center [561, 312] width 318 height 44
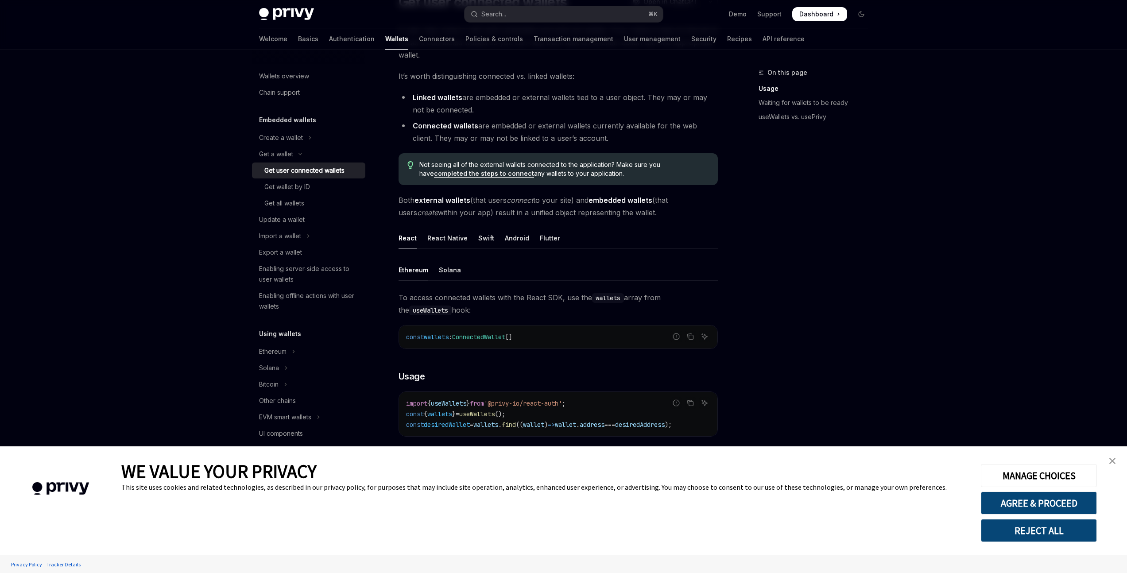
scroll to position [285, 0]
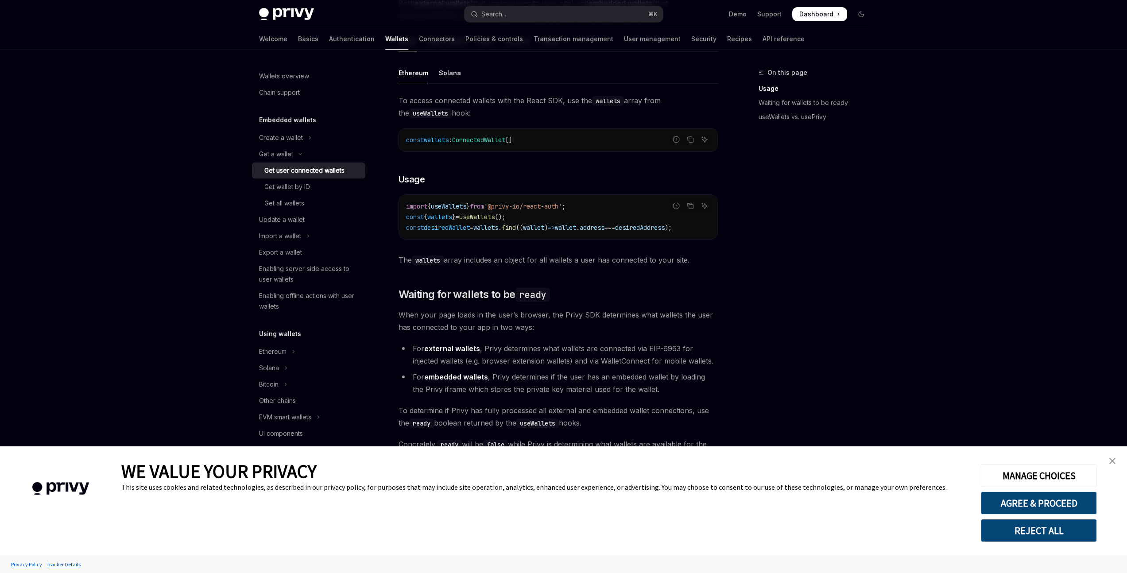
click at [1110, 460] on img "close banner" at bounding box center [1113, 461] width 6 height 6
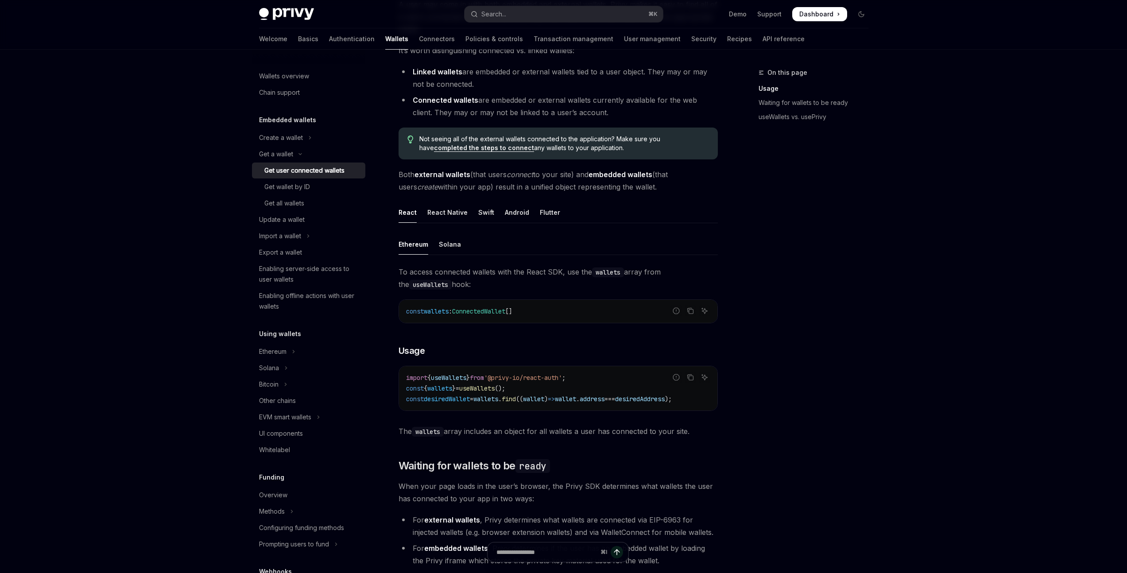
scroll to position [0, 0]
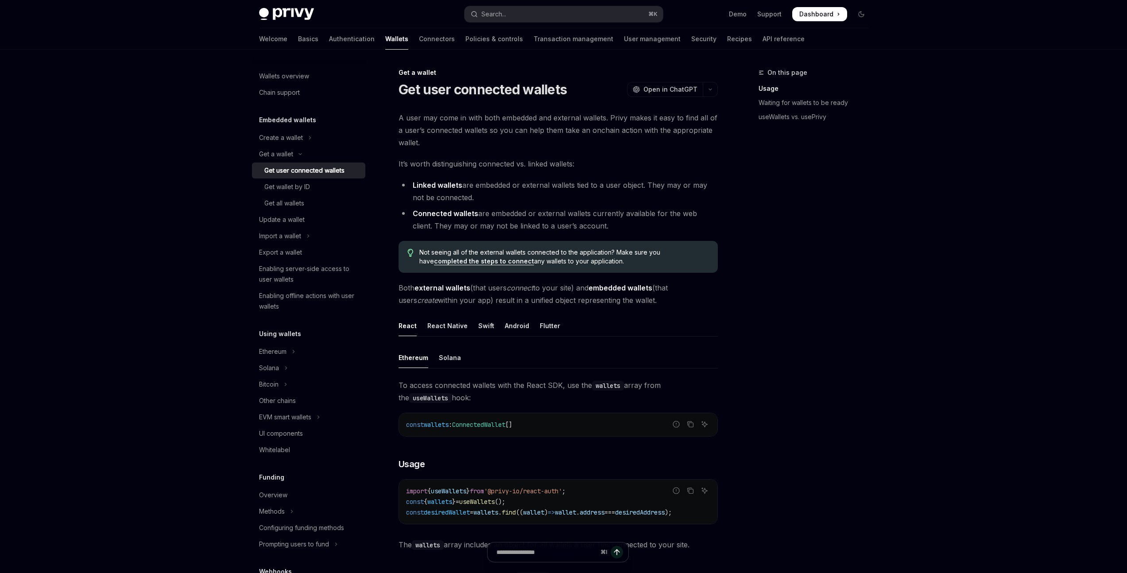
click at [683, 91] on span "Open in ChatGPT" at bounding box center [671, 89] width 54 height 9
click at [771, 252] on div "On this page Usage Waiting for wallets to be ready useWallets vs. usePrivy" at bounding box center [808, 320] width 135 height 506
click at [308, 229] on button "Import a wallet" at bounding box center [308, 236] width 113 height 16
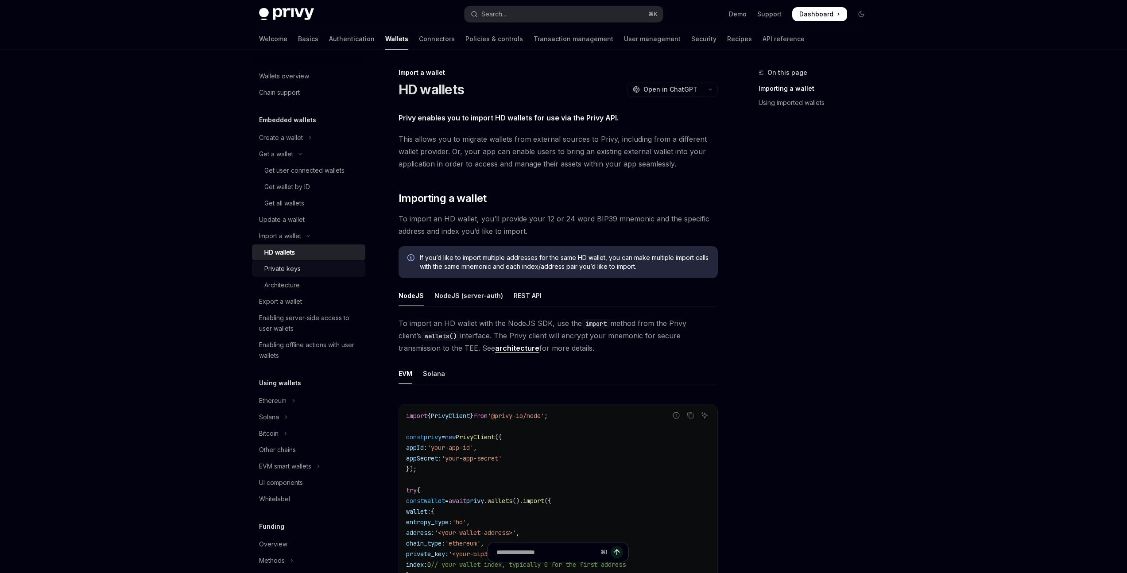
click at [314, 269] on div "Private keys" at bounding box center [312, 269] width 96 height 11
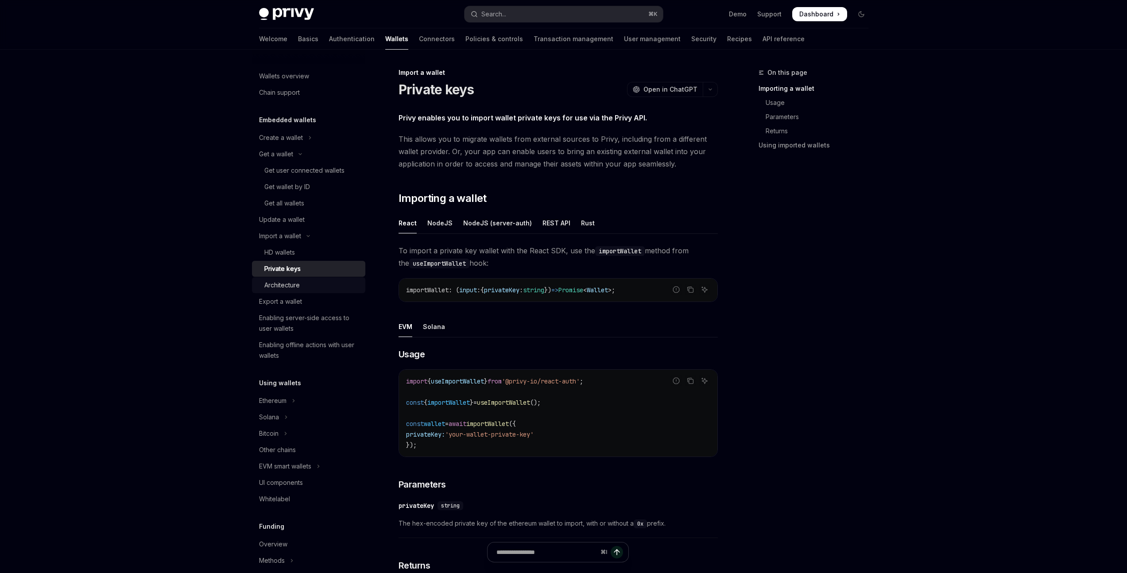
click at [325, 283] on div "Architecture" at bounding box center [312, 285] width 96 height 11
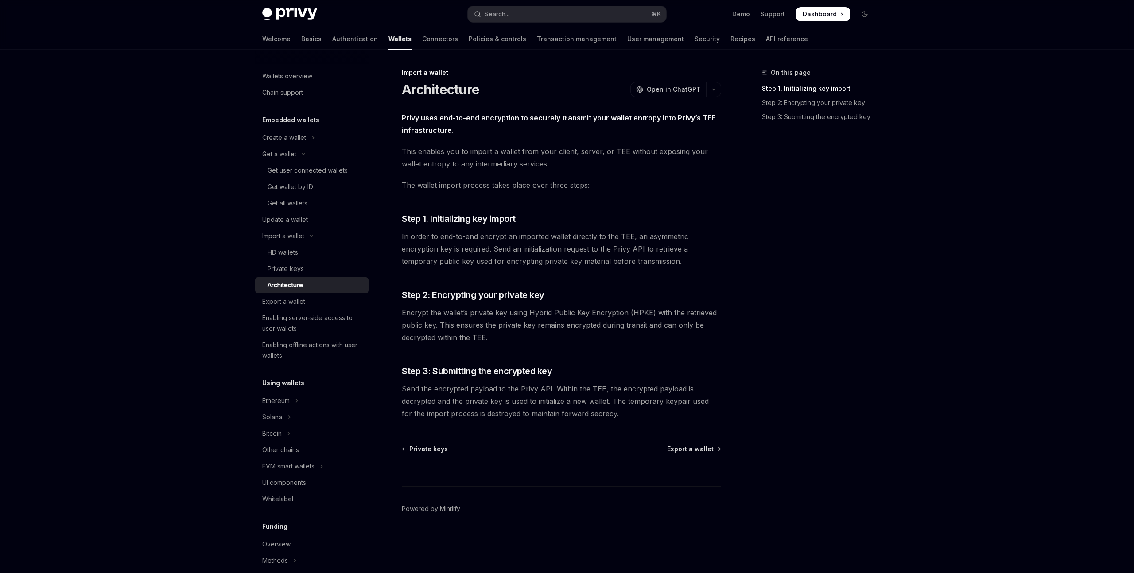
click at [658, 248] on span "In order to end-to-end encrypt an imported wallet directly to the TEE, an asymm…" at bounding box center [561, 248] width 319 height 37
click at [523, 371] on span "Step 3: Submitting the encrypted key" at bounding box center [477, 371] width 150 height 12
click at [618, 360] on div "Privy uses end-to-end encryption to securely transmit your wallet entropy into …" at bounding box center [561, 266] width 319 height 308
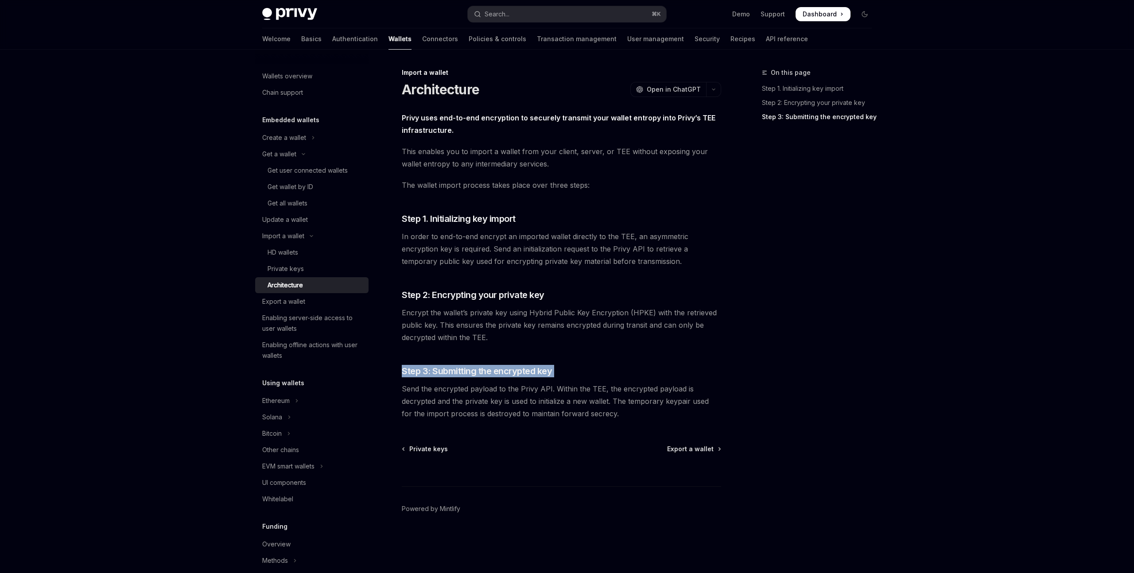
click at [617, 358] on div "Privy uses end-to-end encryption to securely transmit your wallet entropy into …" at bounding box center [561, 266] width 319 height 308
click at [308, 271] on div "Private keys" at bounding box center [316, 269] width 96 height 11
type textarea "*"
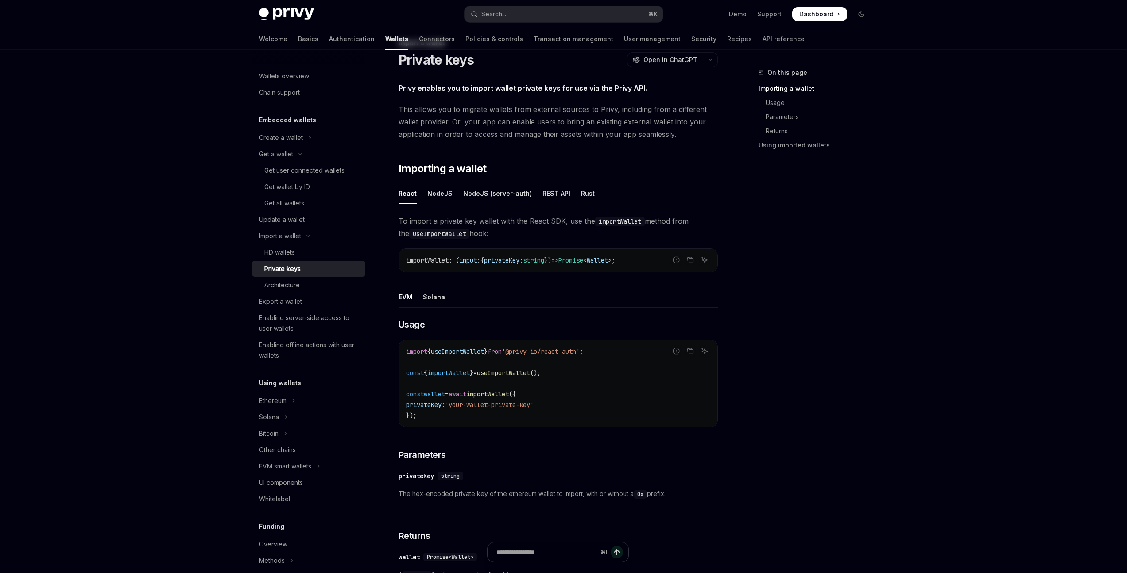
scroll to position [84, 0]
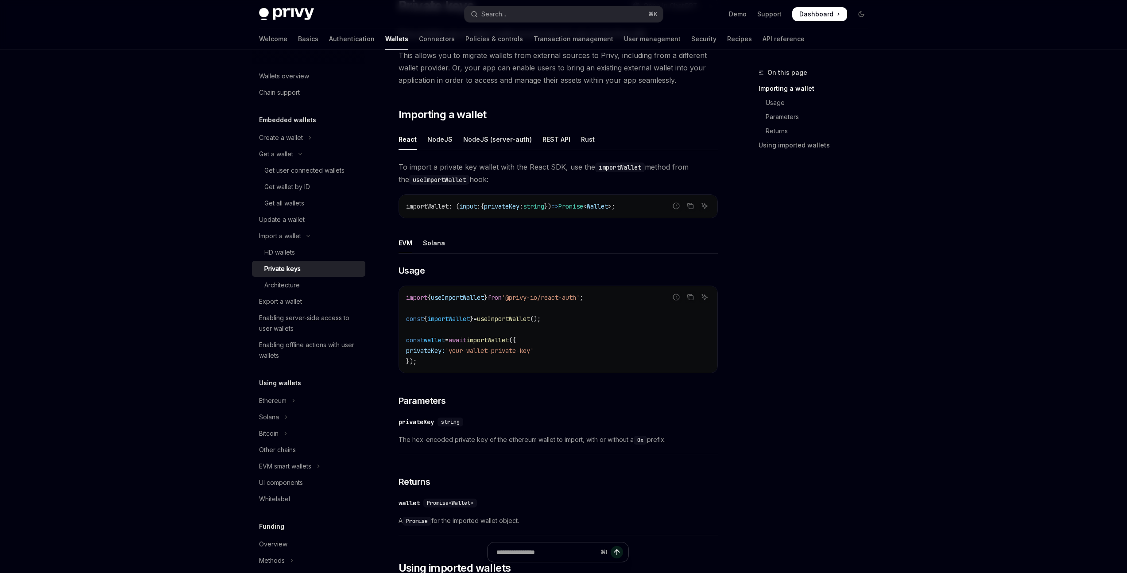
click at [771, 312] on div "On this page Importing a wallet Usage Parameters Returns Using imported wallets" at bounding box center [808, 320] width 135 height 506
click at [505, 316] on span "useImportWallet" at bounding box center [503, 319] width 53 height 8
click at [629, 322] on code "import { useImportWallet } from '@privy-io/react-auth' ; const { importWallet }…" at bounding box center [558, 329] width 304 height 74
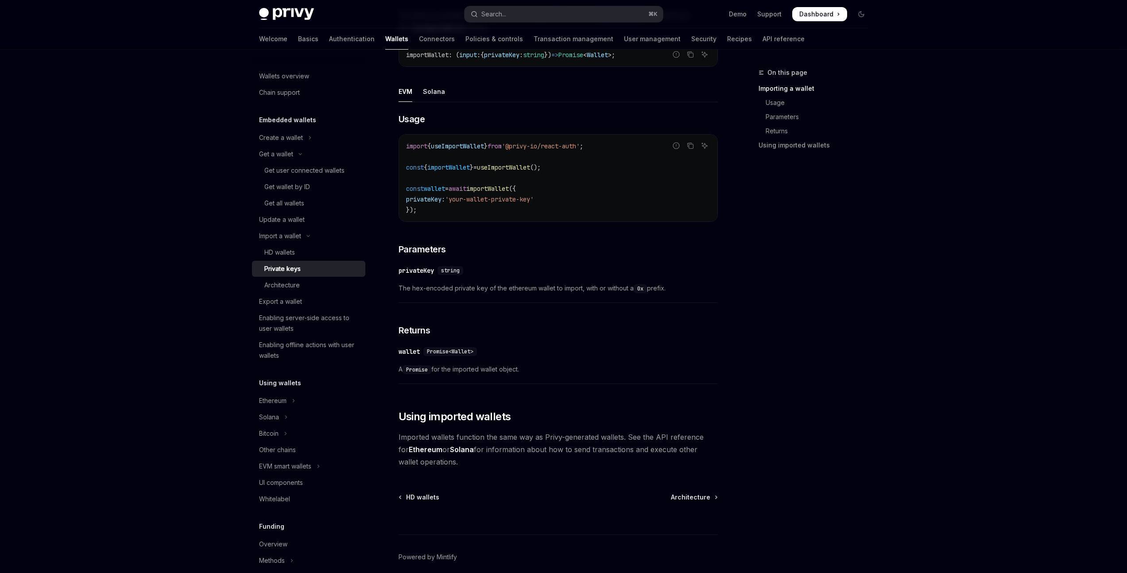
scroll to position [273, 0]
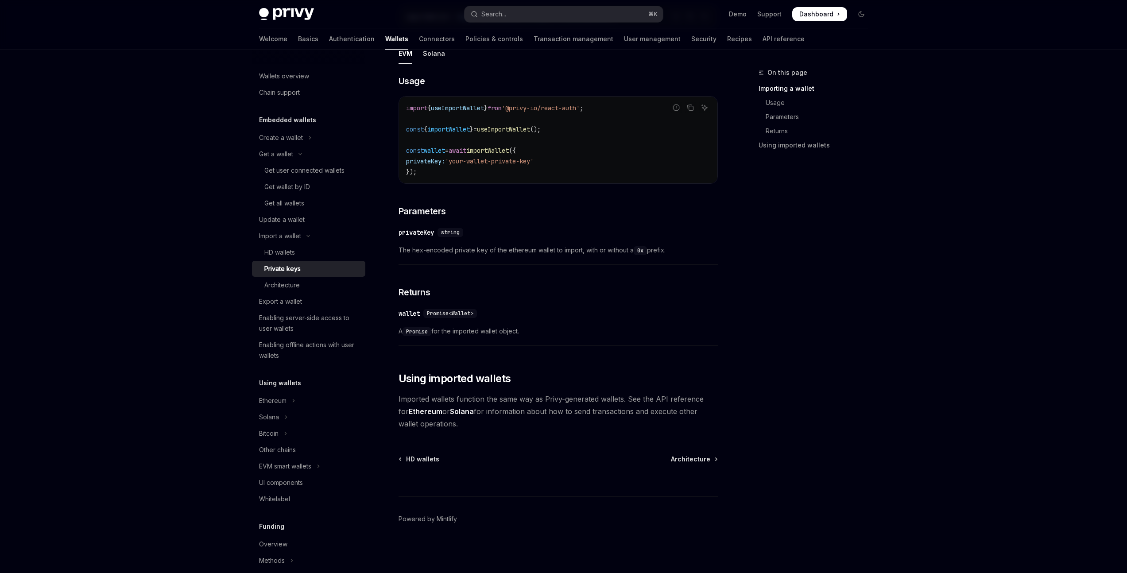
click at [448, 314] on span "Promise<Wallet>" at bounding box center [450, 313] width 47 height 7
click at [466, 315] on span "Promise<Wallet>" at bounding box center [450, 313] width 47 height 7
click at [548, 301] on div "​ Usage Report incorrect code Copy Ask AI import { useImportWallet } from '@pri…" at bounding box center [558, 213] width 319 height 276
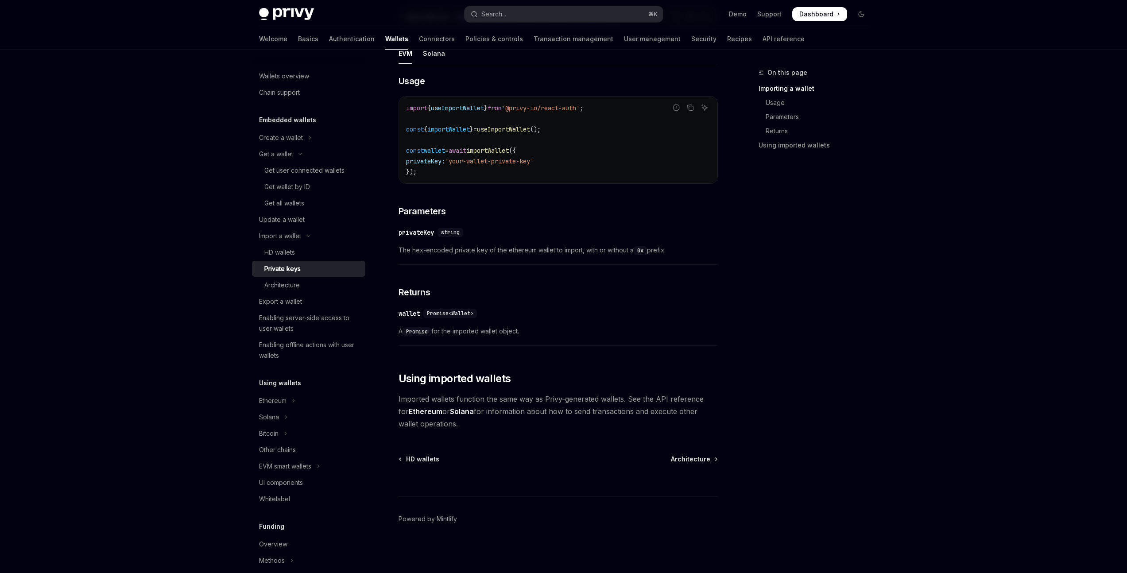
click at [515, 333] on span "A Promise for the imported wallet object." at bounding box center [558, 331] width 319 height 11
click at [596, 339] on div "​ wallet Promise<Wallet> A Promise for the imported wallet object." at bounding box center [558, 325] width 319 height 42
click at [495, 382] on span "Using imported wallets" at bounding box center [455, 379] width 113 height 14
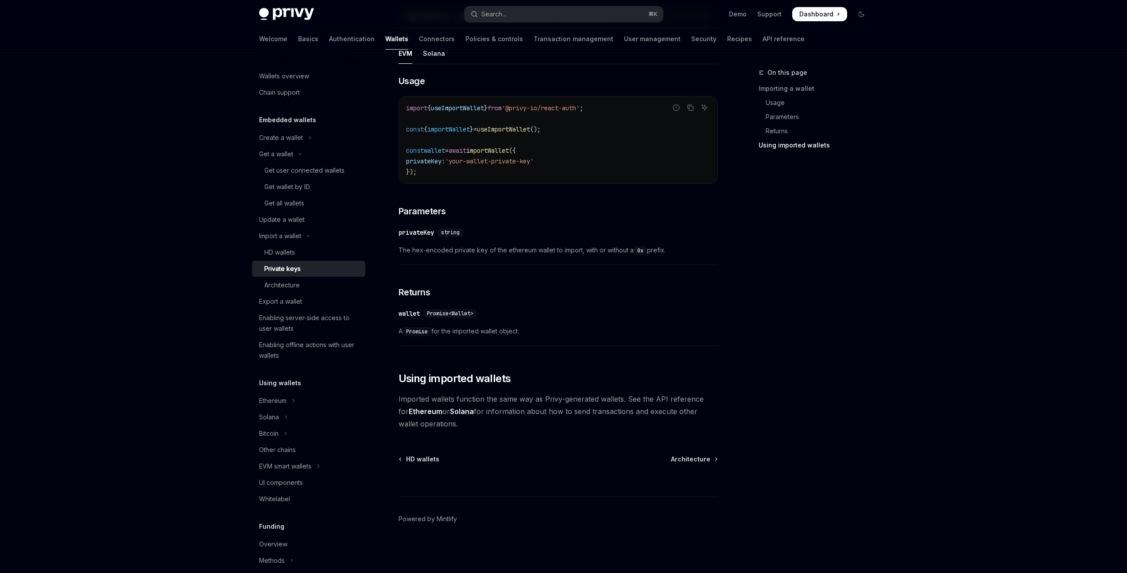
click at [635, 370] on div "Privy enables you to import wallet private keys for use via the Privy API. This…" at bounding box center [558, 134] width 319 height 592
click at [508, 400] on span "Imported wallets function the same way as Privy-generated wallets. See the API …" at bounding box center [558, 411] width 319 height 37
click at [518, 415] on span "Imported wallets function the same way as Privy-generated wallets. See the API …" at bounding box center [558, 411] width 319 height 37
click at [973, 291] on div "Skip to main content Privy Docs home page Search... ⌘ K Demo Support Dashboard …" at bounding box center [563, 150] width 1127 height 846
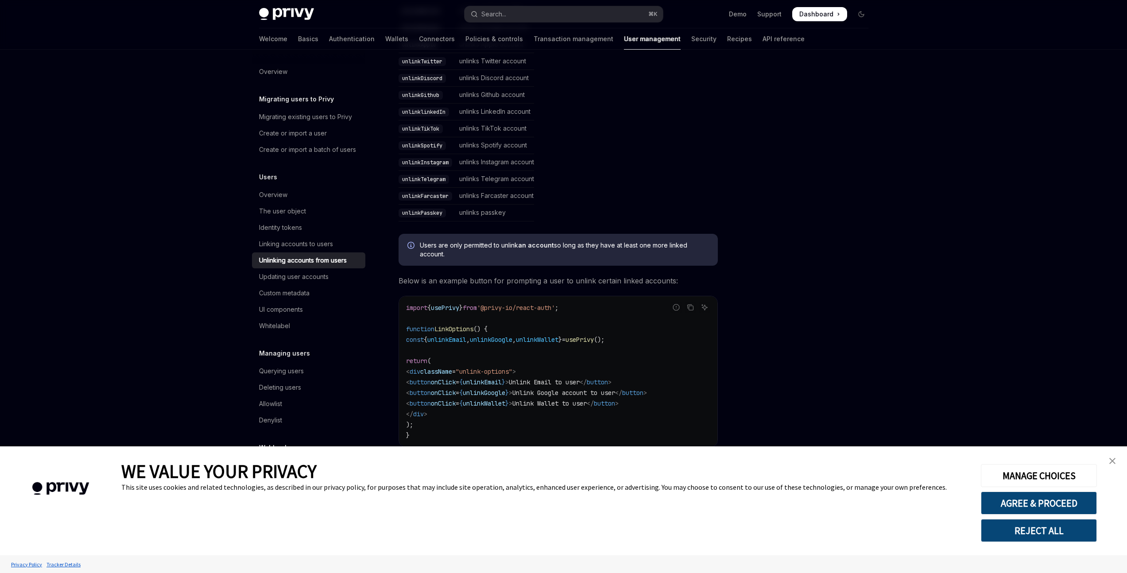
scroll to position [297, 0]
click at [774, 171] on div at bounding box center [808, 320] width 135 height 506
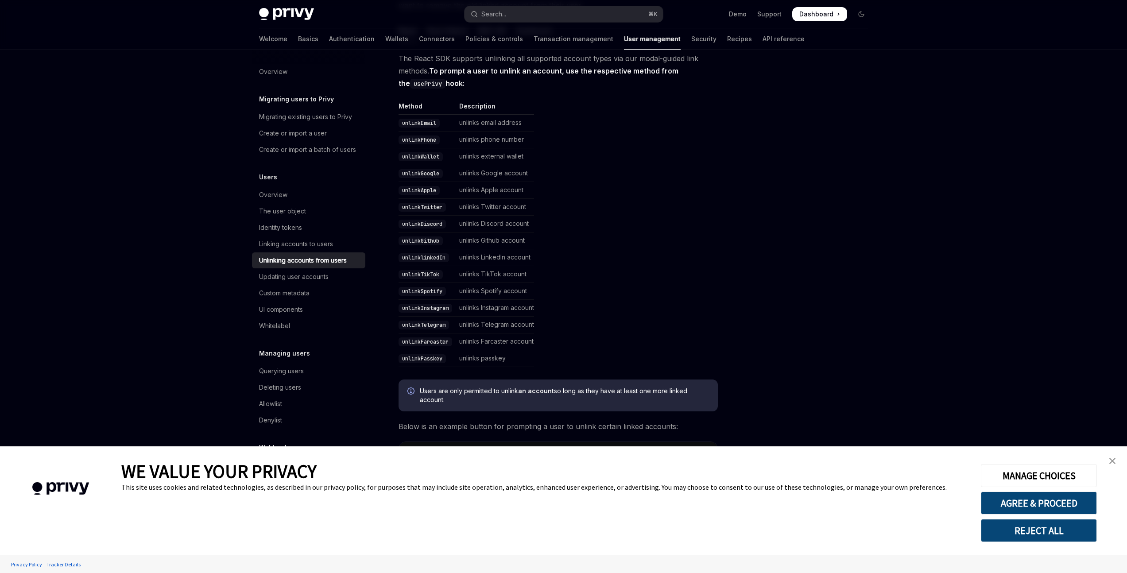
scroll to position [116, 0]
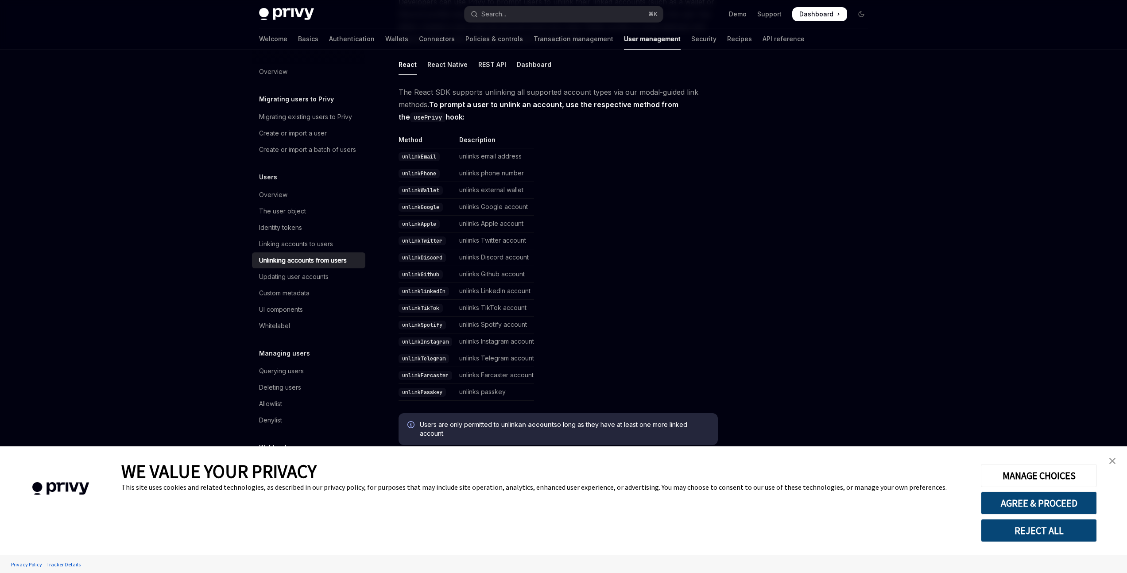
click at [588, 173] on table "Method Description unlinkEmail unlinks email address unlinkPhone unlinks phone …" at bounding box center [558, 268] width 319 height 265
click at [431, 189] on code "unlinkWallet" at bounding box center [421, 190] width 44 height 9
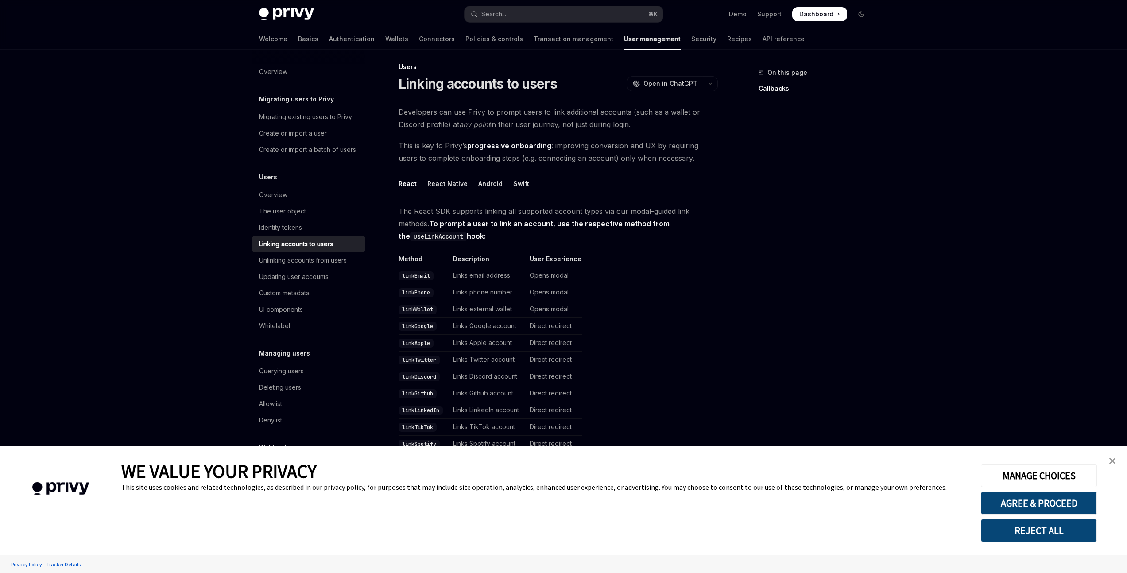
scroll to position [12, 0]
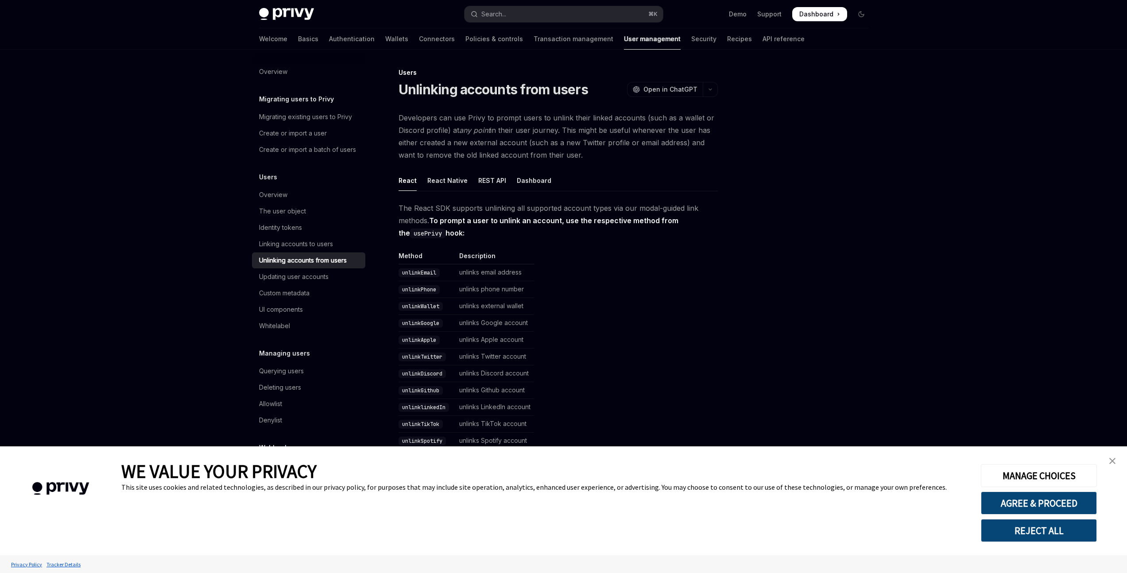
click at [507, 176] on ul "React React Native REST API Dashboard" at bounding box center [558, 180] width 319 height 21
click at [520, 179] on div "Dashboard" at bounding box center [534, 180] width 35 height 21
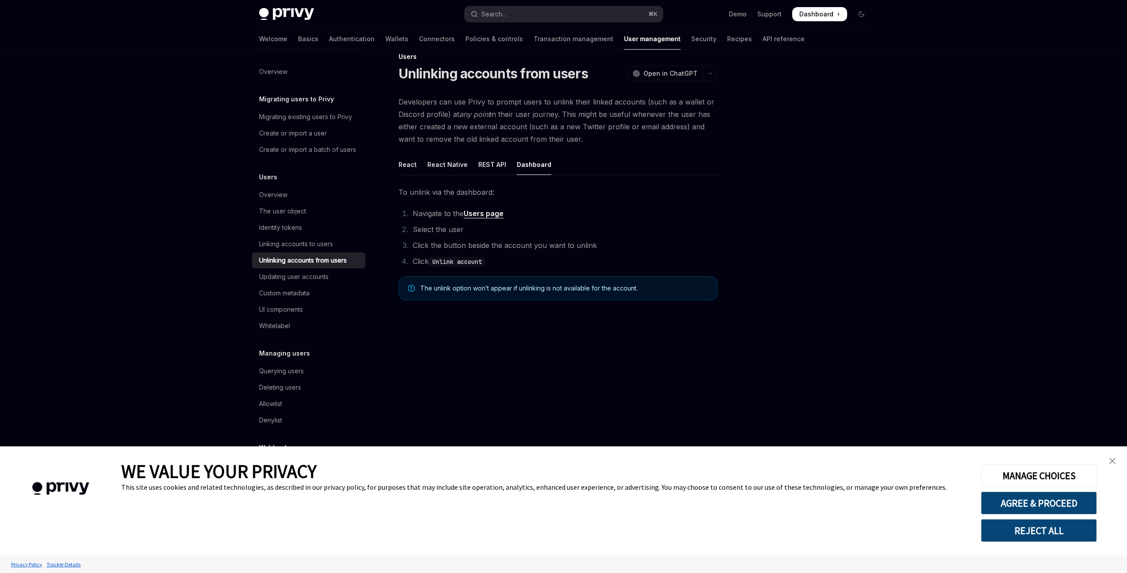
scroll to position [16, 0]
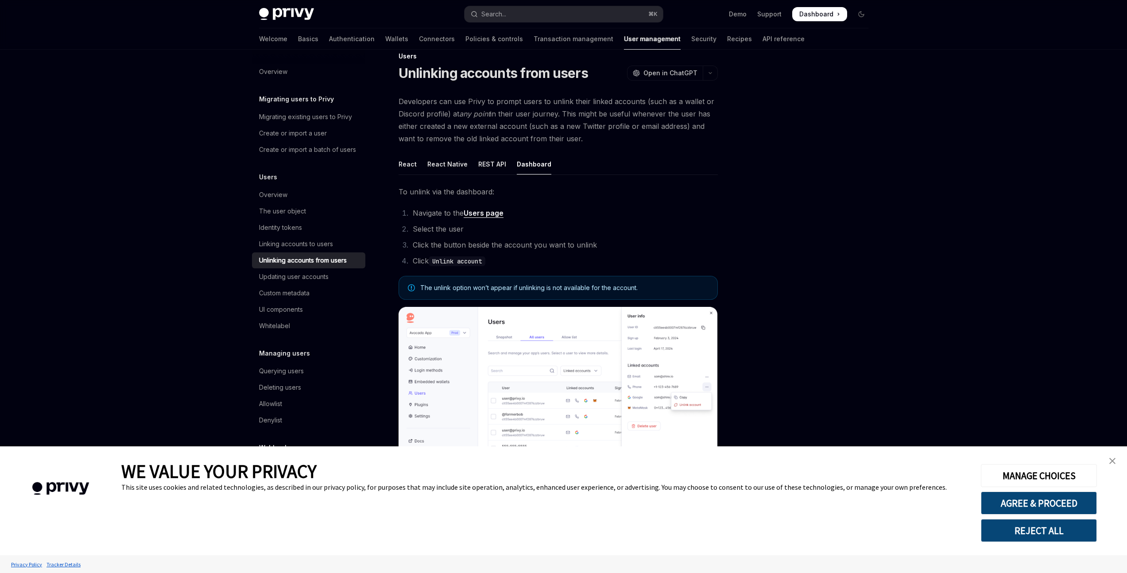
click at [608, 177] on div "React React Native REST API Dashboard To unlink via the dashboard: Navigate to …" at bounding box center [558, 342] width 319 height 376
click at [478, 162] on div "REST API" at bounding box center [492, 164] width 28 height 21
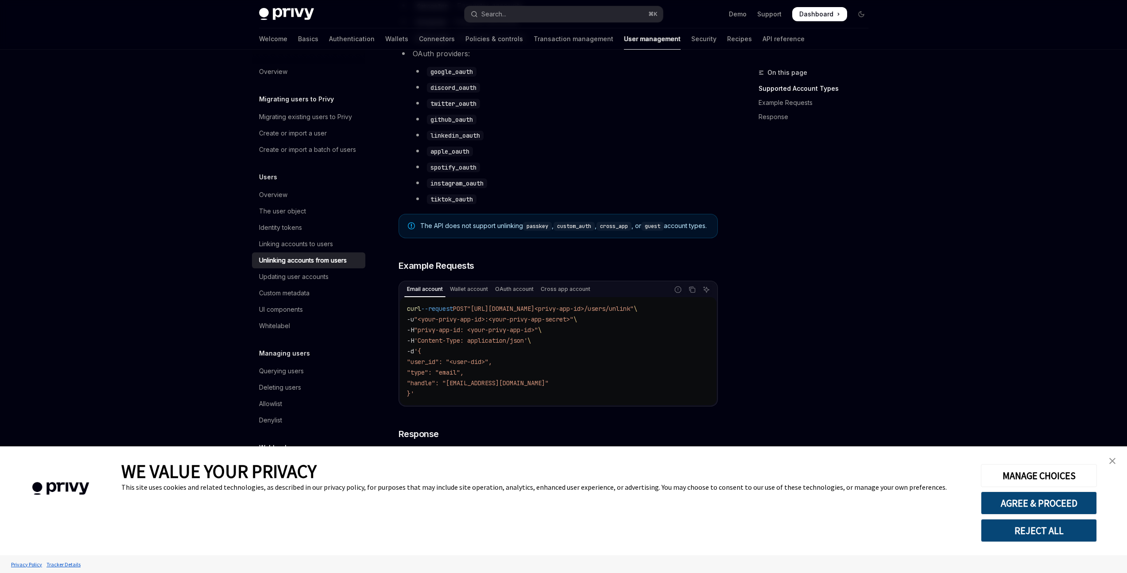
scroll to position [501, 0]
click at [636, 371] on code "curl --request POST "https://auth.privy.io/api/v1/apps/<privy-app-id>/users/unl…" at bounding box center [558, 350] width 303 height 96
click at [594, 363] on code "curl --request POST "https://auth.privy.io/api/v1/apps/<privy-app-id>/users/unl…" at bounding box center [558, 350] width 303 height 96
click at [611, 345] on code "curl --request POST "https://auth.privy.io/api/v1/apps/<privy-app-id>/users/unl…" at bounding box center [558, 350] width 303 height 96
click at [634, 311] on span ""https://auth.privy.io/api/v1/apps/<privy-app-id>/users/unlink"" at bounding box center [550, 307] width 167 height 8
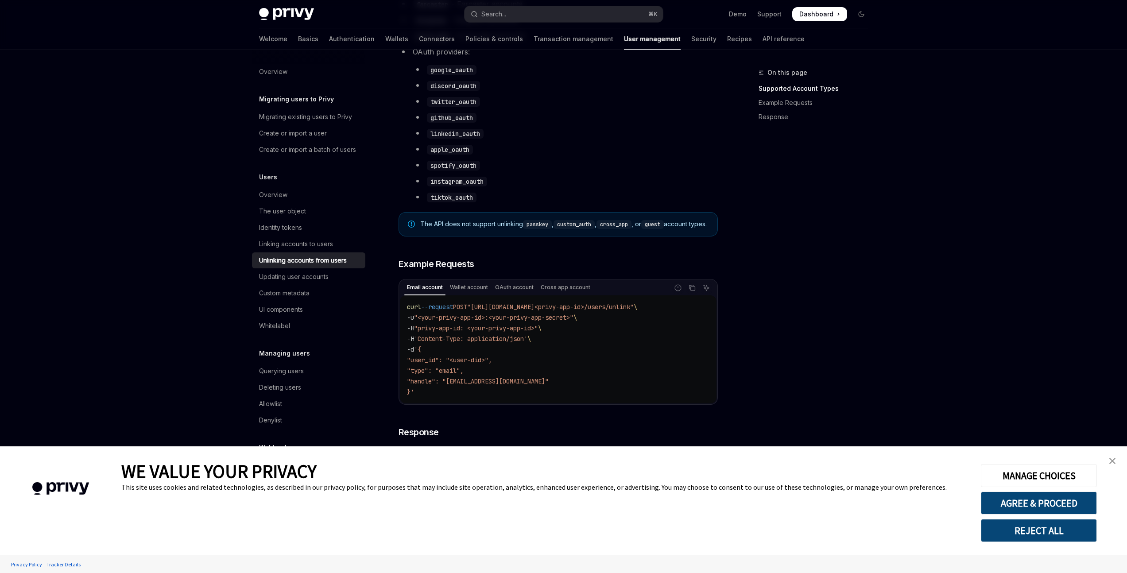
click at [634, 311] on span ""https://auth.privy.io/api/v1/apps/<privy-app-id>/users/unlink"" at bounding box center [550, 307] width 167 height 8
click at [699, 306] on div "Ask AI" at bounding box center [706, 301] width 21 height 9
click at [611, 339] on code "curl --request POST "https://auth.privy.io/api/v1/apps/<privy-app-id>/users/unl…" at bounding box center [558, 350] width 303 height 96
click at [457, 332] on span ""privy-app-id: <your-privy-app-id>"" at bounding box center [476, 328] width 124 height 8
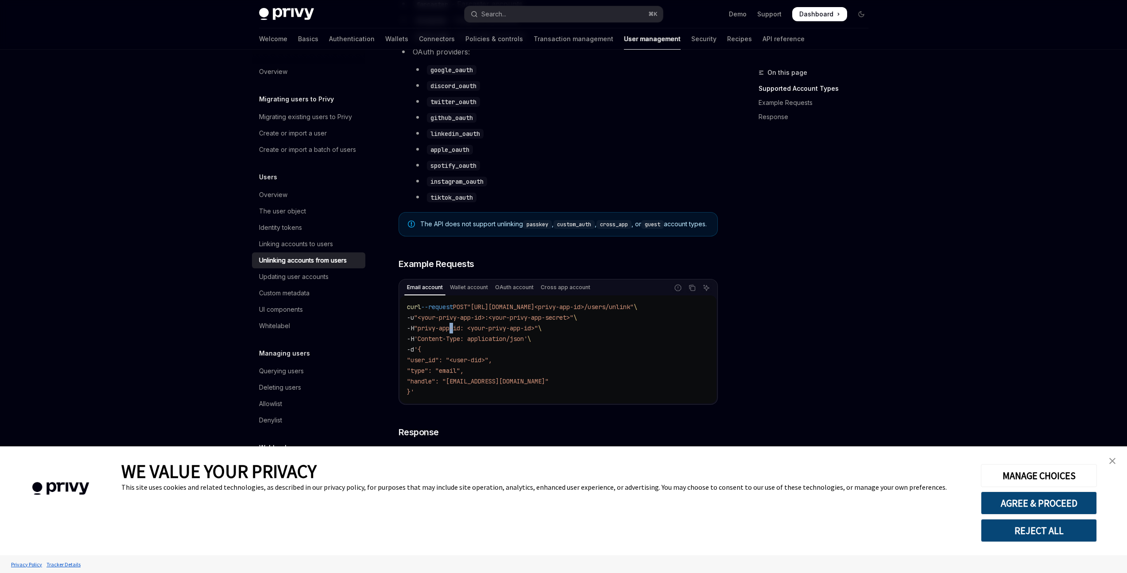
click at [457, 332] on span ""privy-app-id: <your-privy-app-id>"" at bounding box center [476, 328] width 124 height 8
click at [472, 343] on span "'Content-Type: application/json'" at bounding box center [470, 339] width 113 height 8
click at [494, 322] on span ""<your-privy-app-id>:<your-privy-app-secret>"" at bounding box center [493, 318] width 159 height 8
click at [532, 322] on span ""<your-privy-app-id>:<your-privy-app-secret>"" at bounding box center [493, 318] width 159 height 8
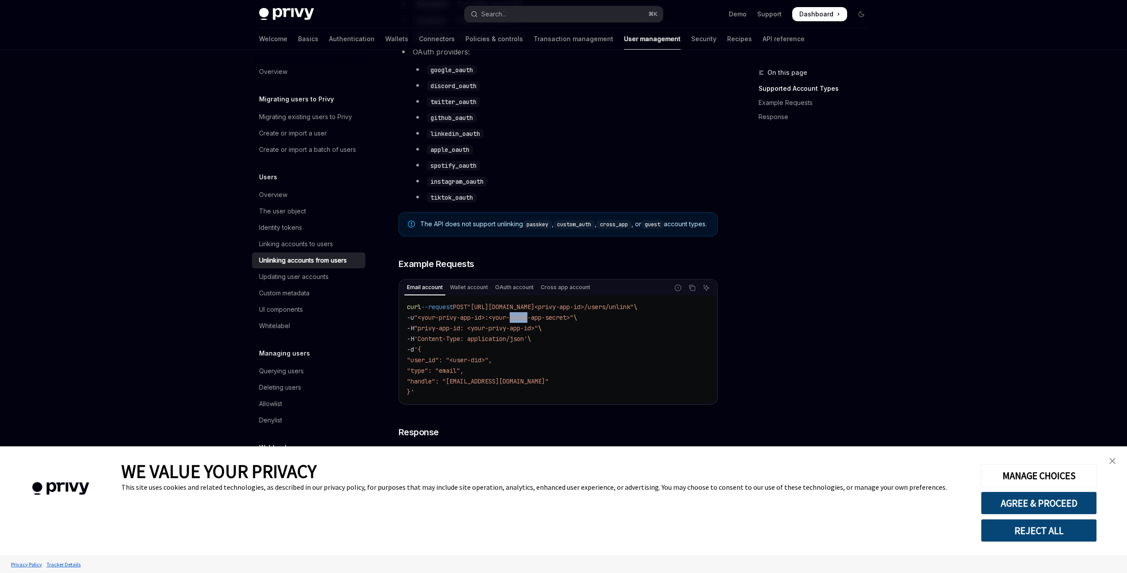
click at [532, 322] on span ""<your-privy-app-id>:<your-privy-app-secret>"" at bounding box center [493, 318] width 159 height 8
click at [528, 355] on code "curl --request POST "https://auth.privy.io/api/v1/apps/<privy-app-id>/users/unl…" at bounding box center [558, 350] width 303 height 96
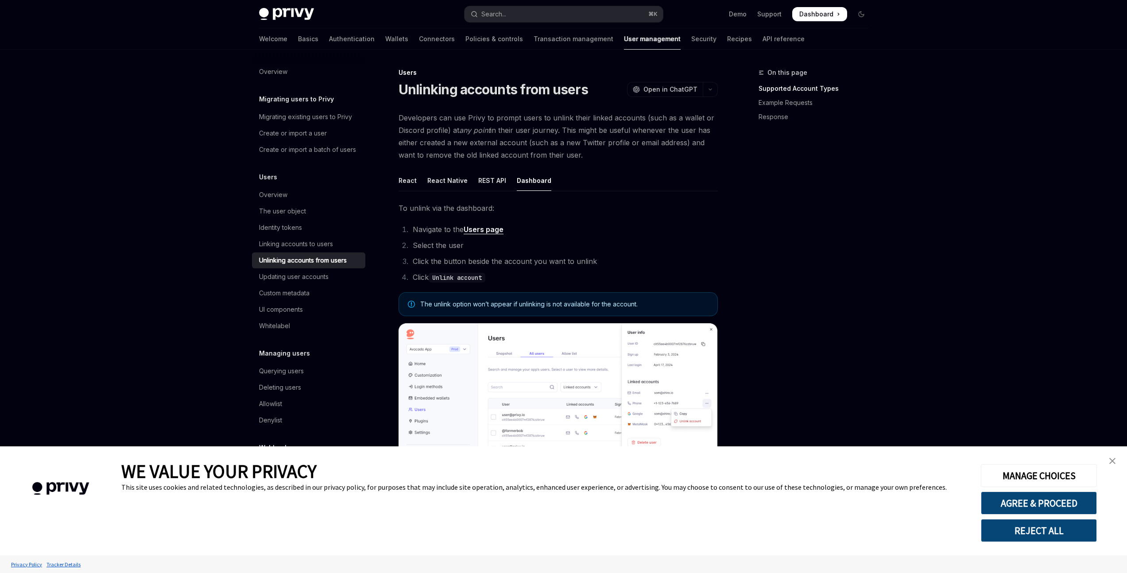
type textarea "*"
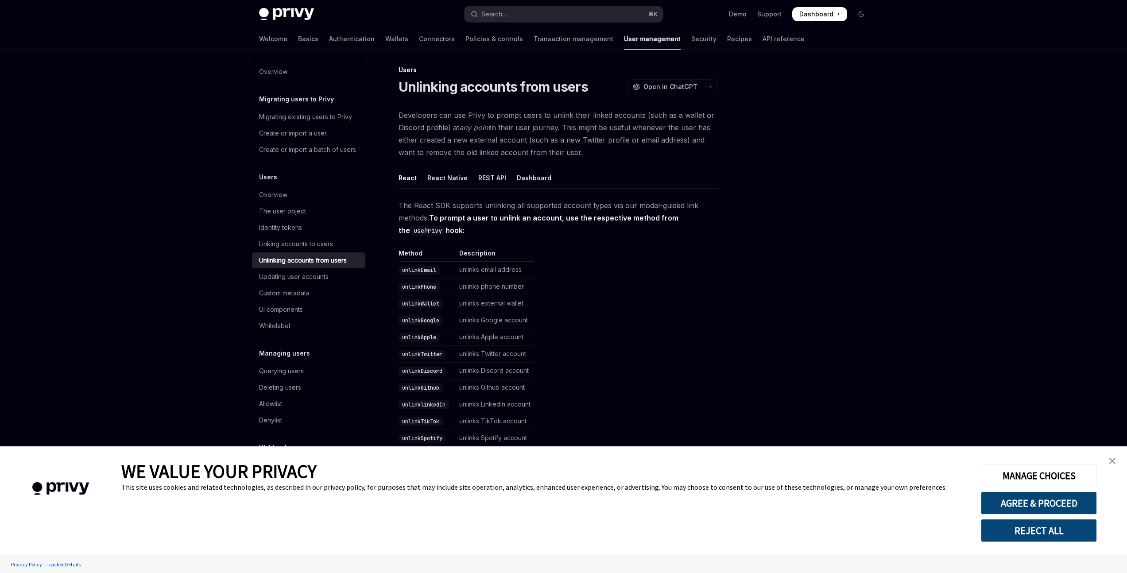
scroll to position [299, 0]
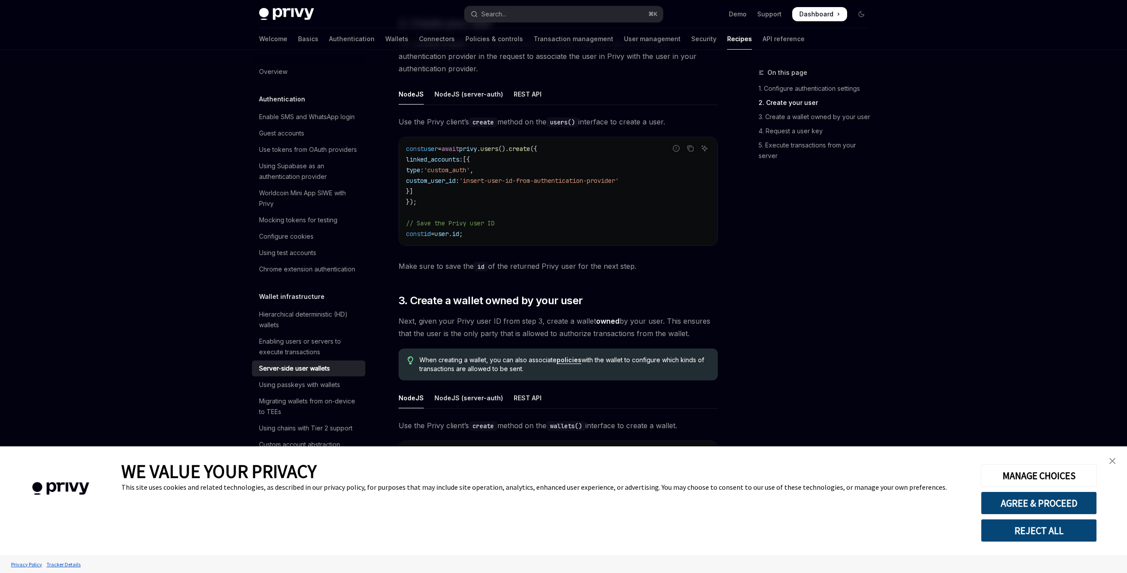
scroll to position [964, 0]
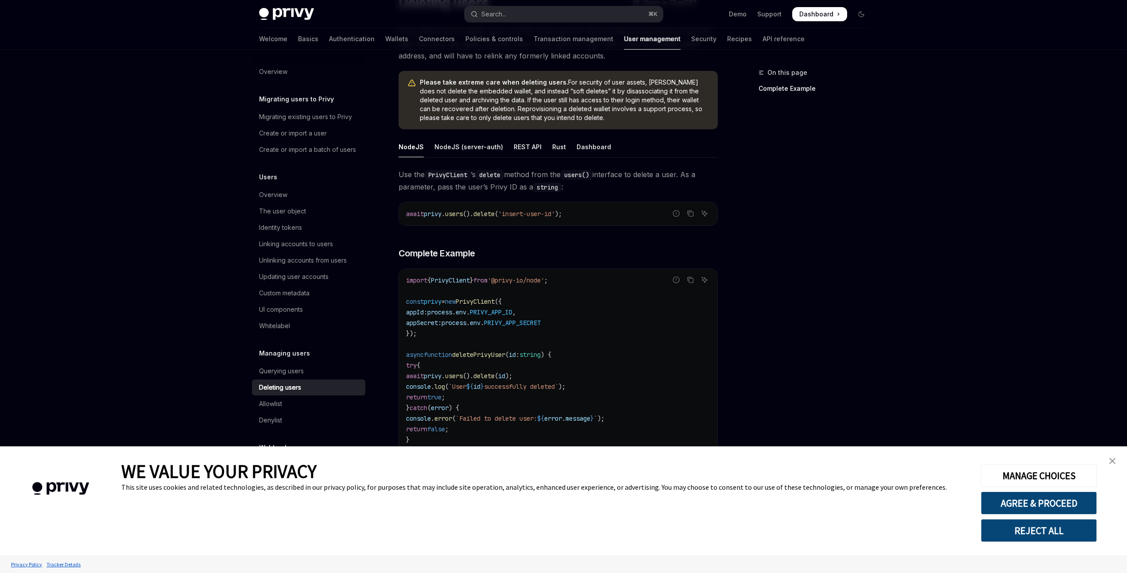
scroll to position [146, 0]
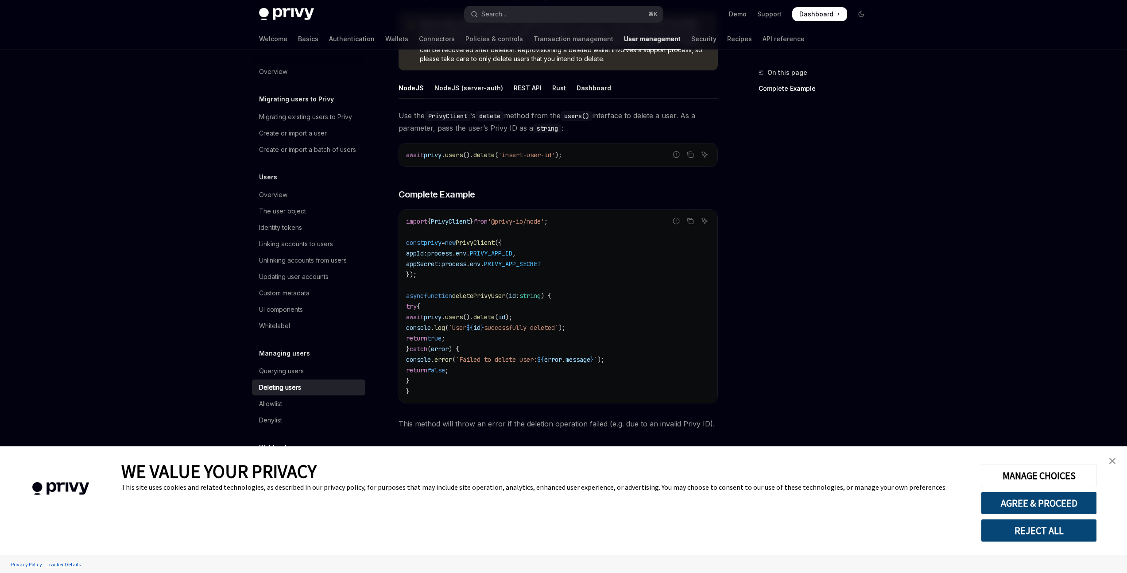
click at [1111, 462] on img "close banner" at bounding box center [1113, 461] width 6 height 6
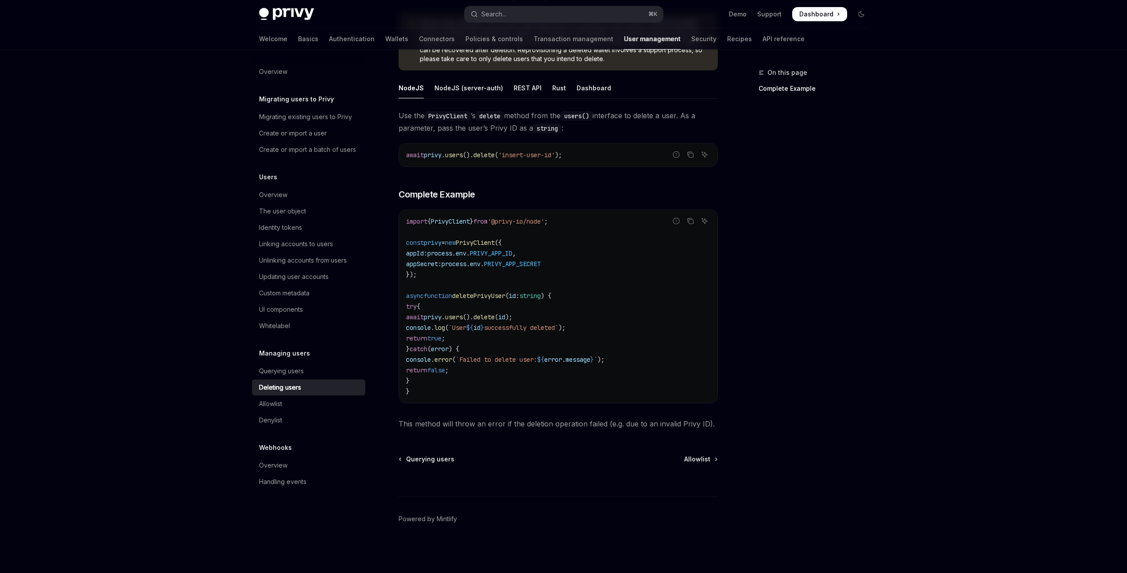
click at [887, 352] on div "Overview Migrating users to Privy Migrating existing users to Privy Create or i…" at bounding box center [564, 238] width 652 height 669
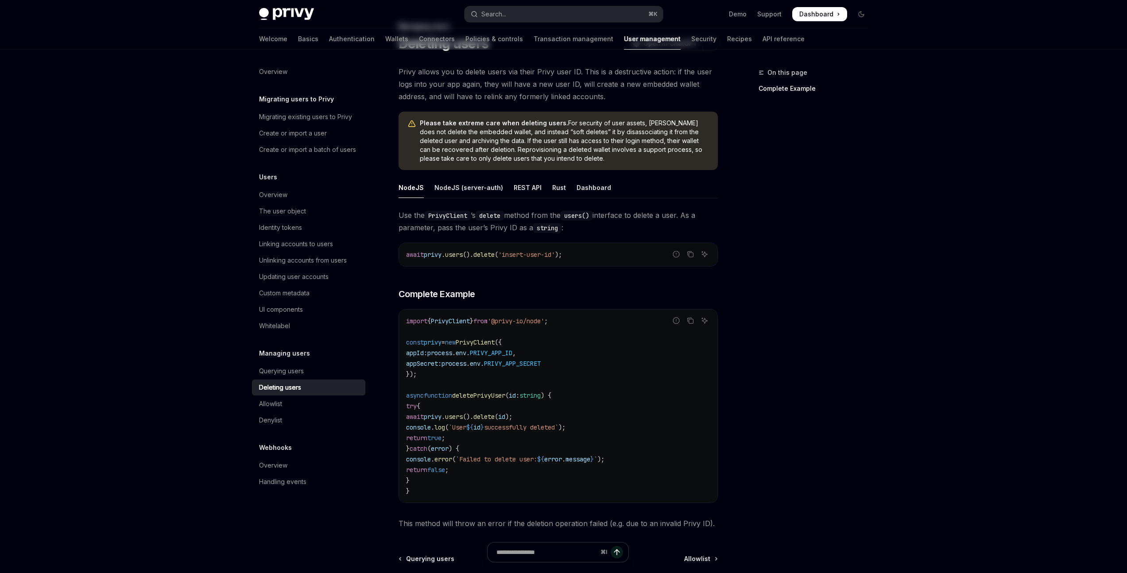
scroll to position [0, 0]
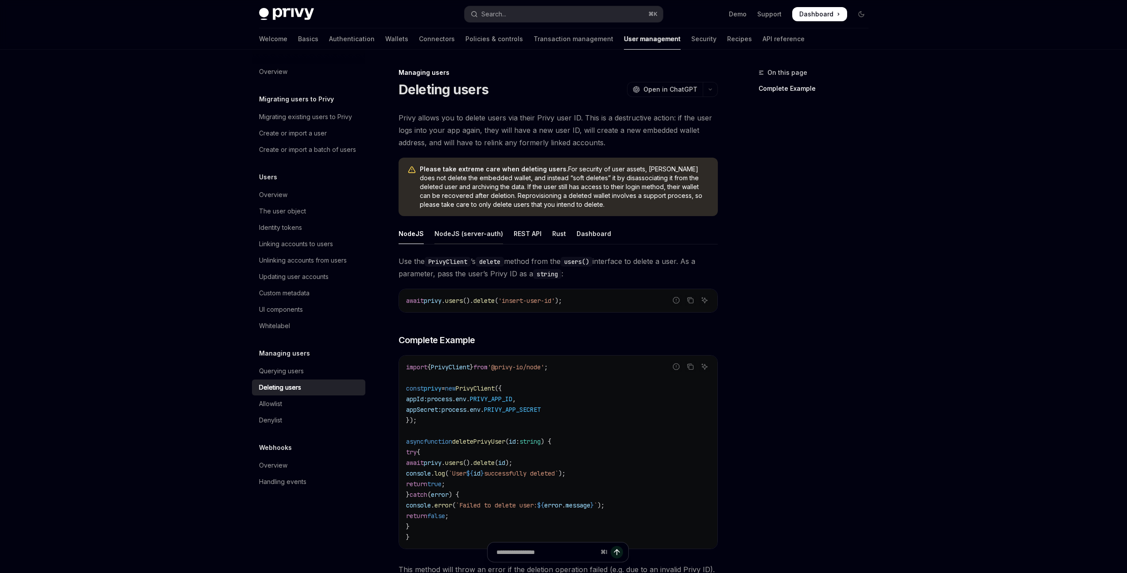
click at [485, 232] on div "NodeJS (server-auth)" at bounding box center [469, 233] width 69 height 21
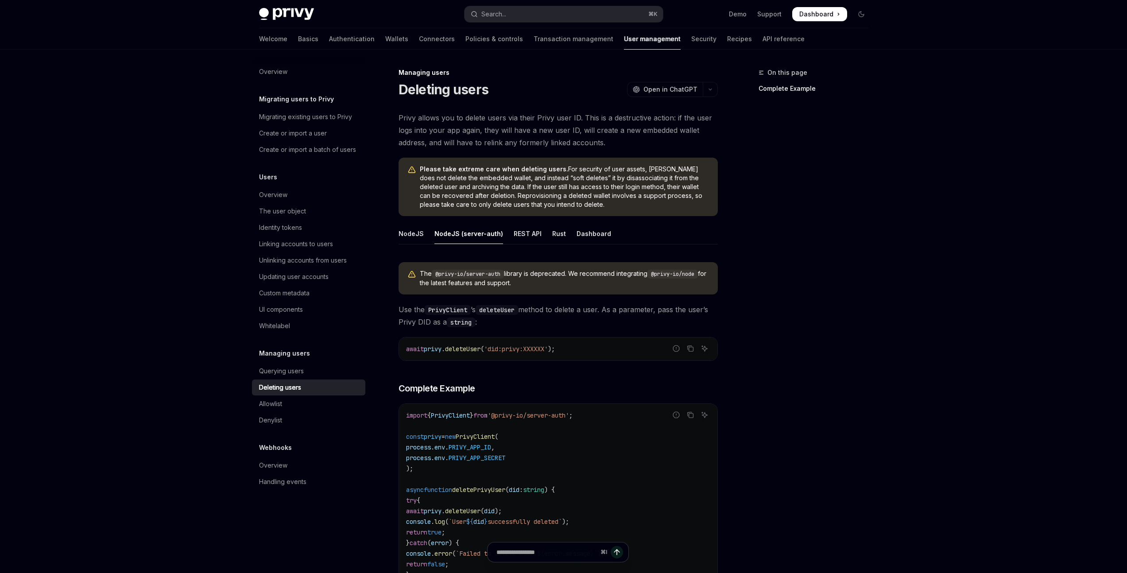
click at [474, 116] on span "Privy allows you to delete users via their Privy user ID. This is a destructive…" at bounding box center [558, 130] width 319 height 37
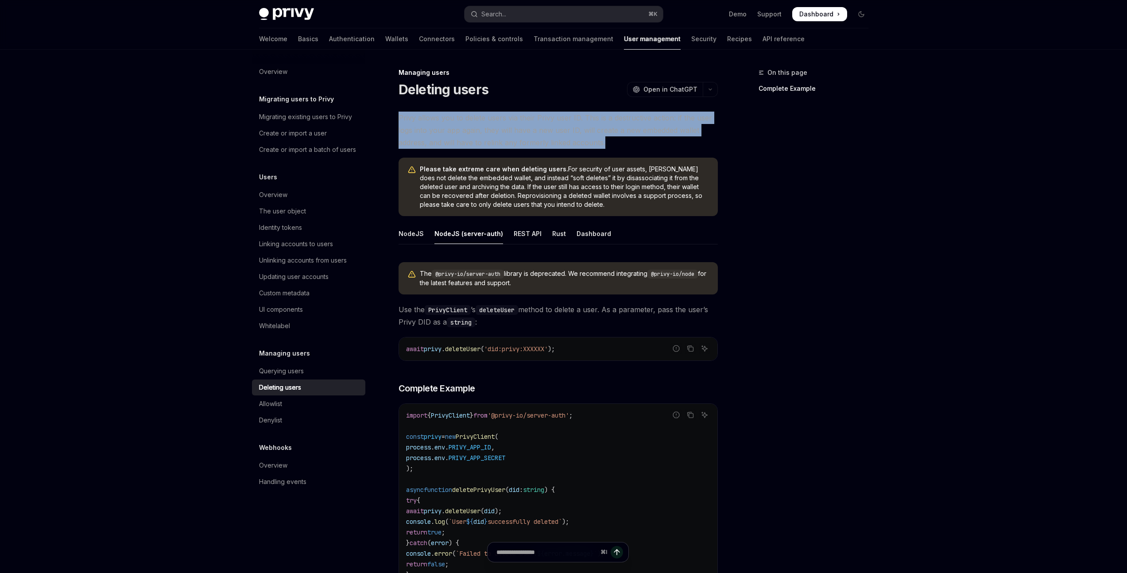
click at [474, 116] on span "Privy allows you to delete users via their Privy user ID. This is a destructive…" at bounding box center [558, 130] width 319 height 37
click at [524, 128] on span "Privy allows you to delete users via their Privy user ID. This is a destructive…" at bounding box center [558, 130] width 319 height 37
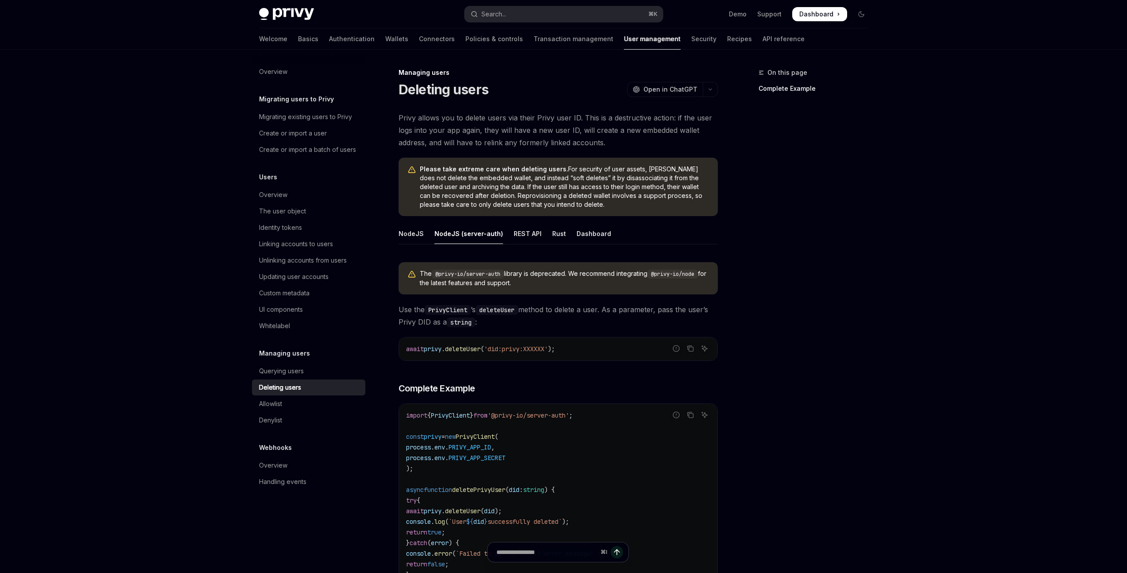
click at [625, 171] on span "Please take extreme care when deleting users. For security of user assets, Priv…" at bounding box center [564, 187] width 289 height 44
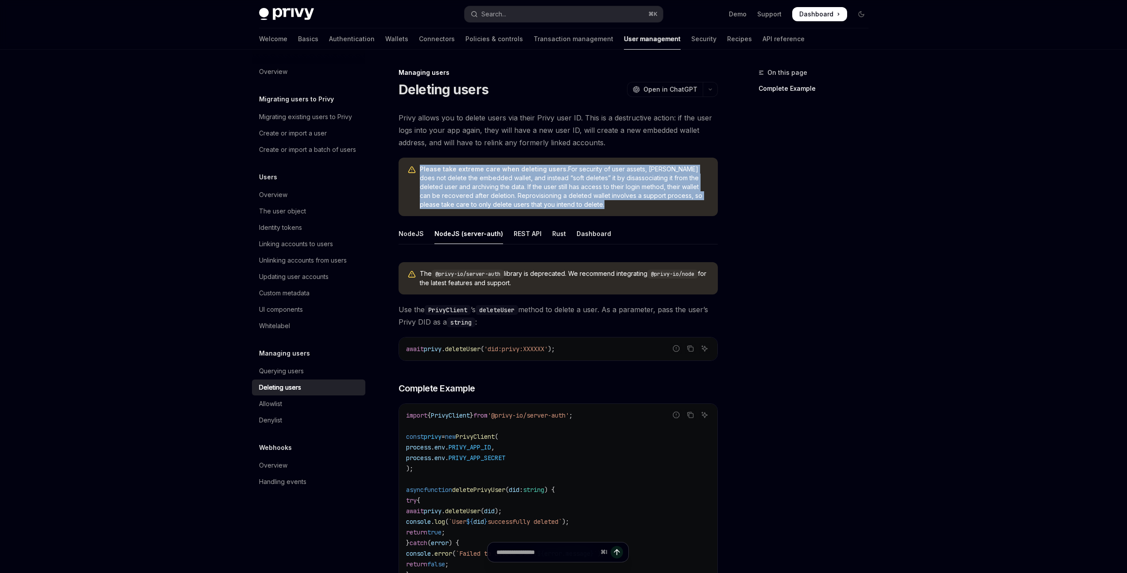
click at [625, 171] on span "Please take extreme care when deleting users. For security of user assets, Priv…" at bounding box center [564, 187] width 289 height 44
click at [636, 192] on span "Please take extreme care when deleting users. For security of user assets, Priv…" at bounding box center [564, 187] width 289 height 44
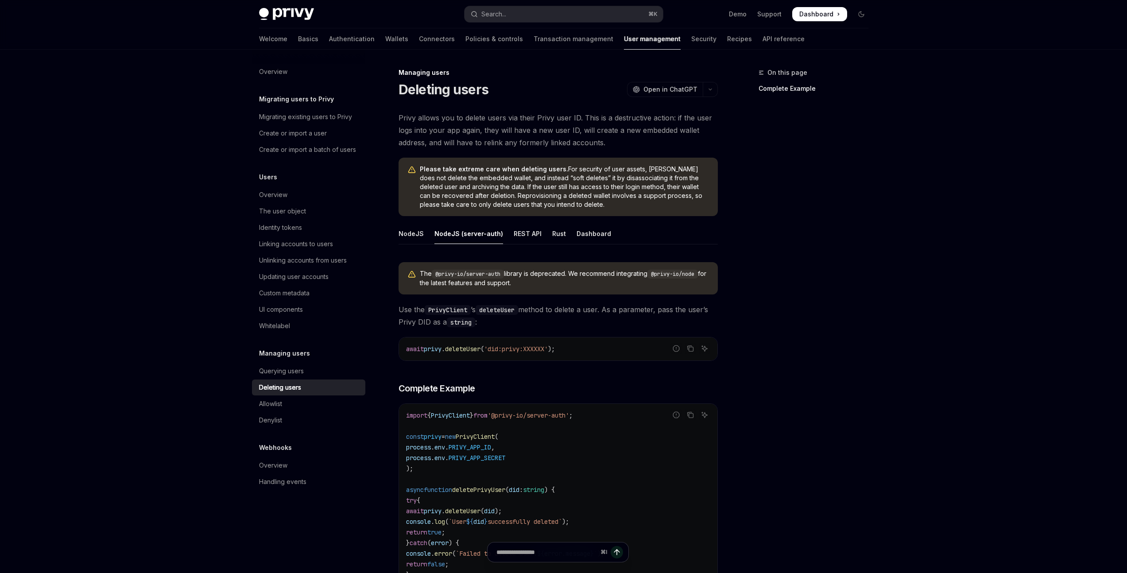
click at [477, 179] on span "Please take extreme care when deleting users. For security of user assets, Priv…" at bounding box center [564, 187] width 289 height 44
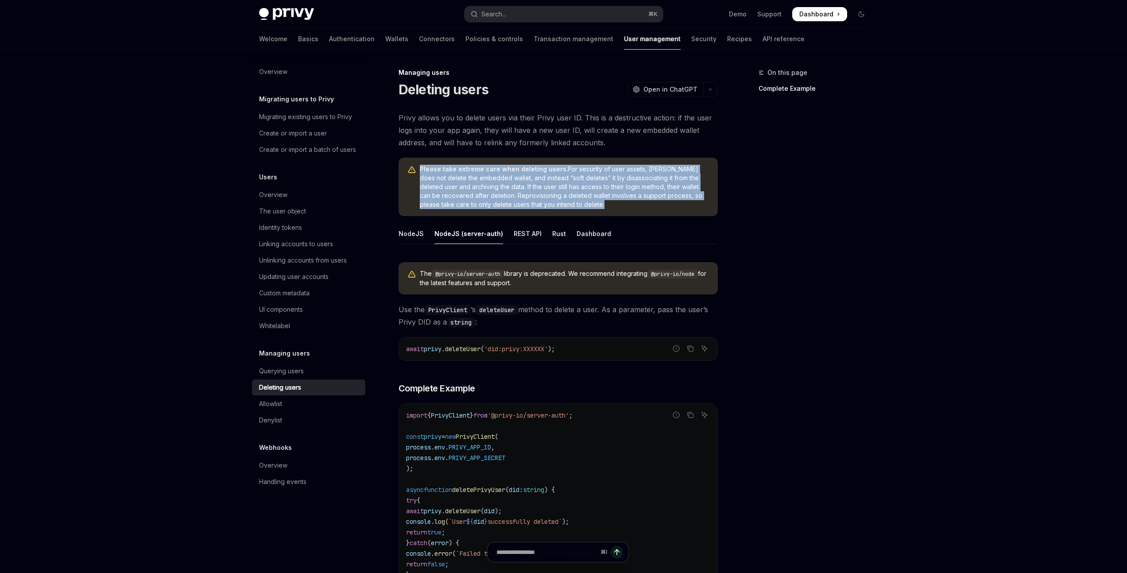
click at [477, 179] on span "Please take extreme care when deleting users. For security of user assets, Priv…" at bounding box center [564, 187] width 289 height 44
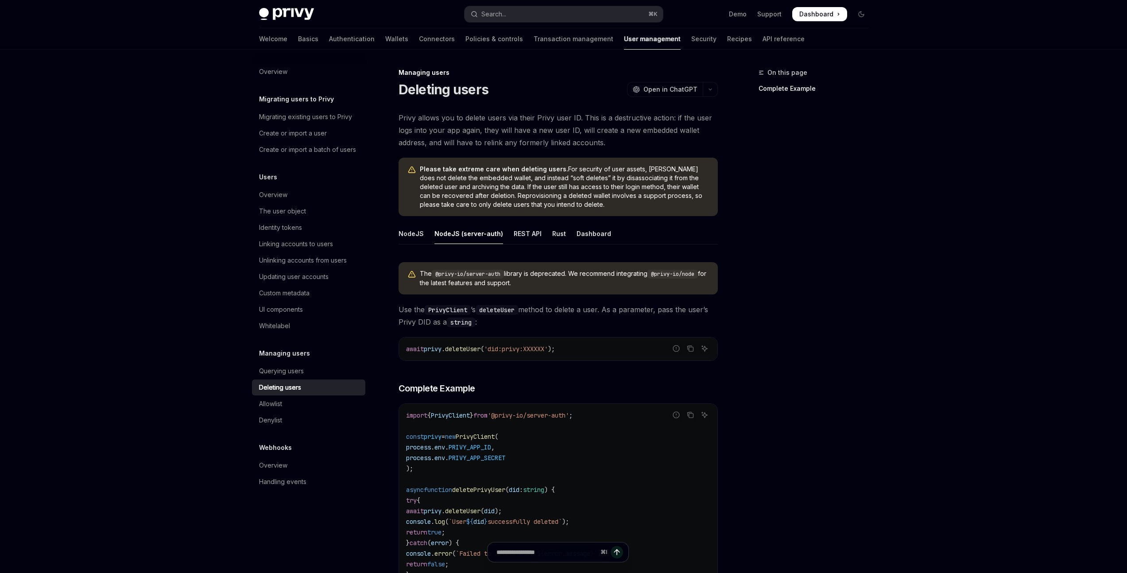
click at [553, 194] on span "Please take extreme care when deleting users. For security of user assets, Priv…" at bounding box center [564, 187] width 289 height 44
click at [549, 181] on span "Please take extreme care when deleting users. For security of user assets, Priv…" at bounding box center [564, 187] width 289 height 44
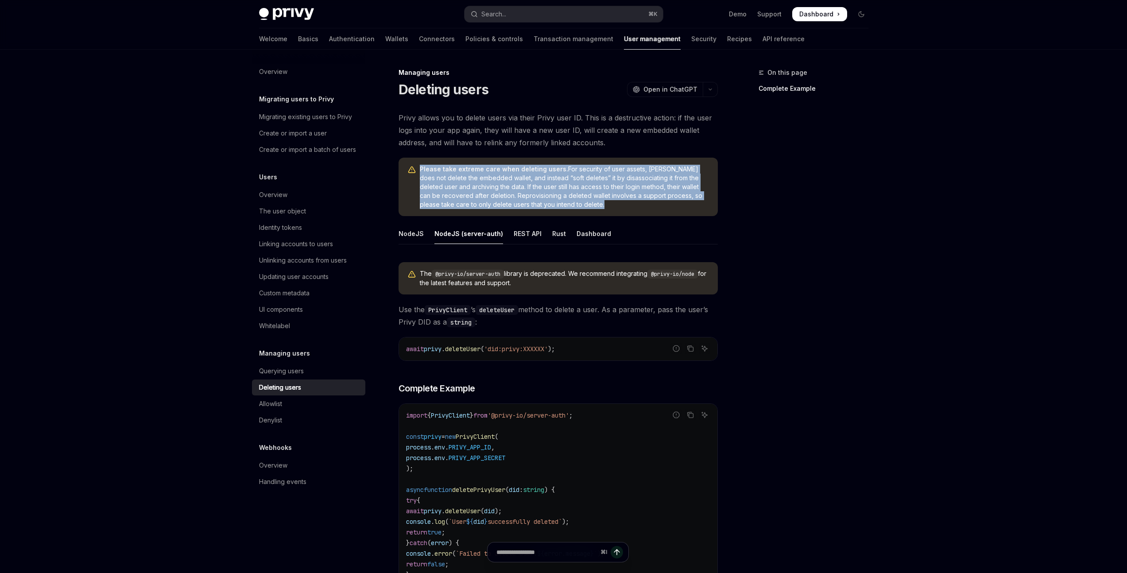
click at [549, 181] on span "Please take extreme care when deleting users. For security of user assets, Priv…" at bounding box center [564, 187] width 289 height 44
click at [572, 183] on span "Please take extreme care when deleting users. For security of user assets, Priv…" at bounding box center [564, 187] width 289 height 44
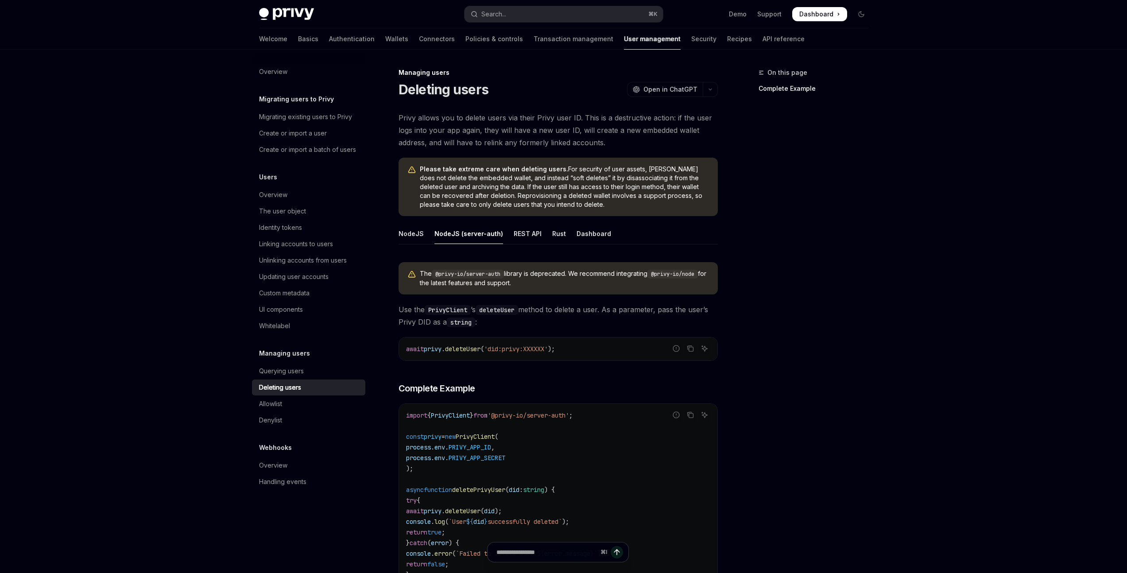
click at [450, 186] on span "Please take extreme care when deleting users. For security of user assets, Priv…" at bounding box center [564, 187] width 289 height 44
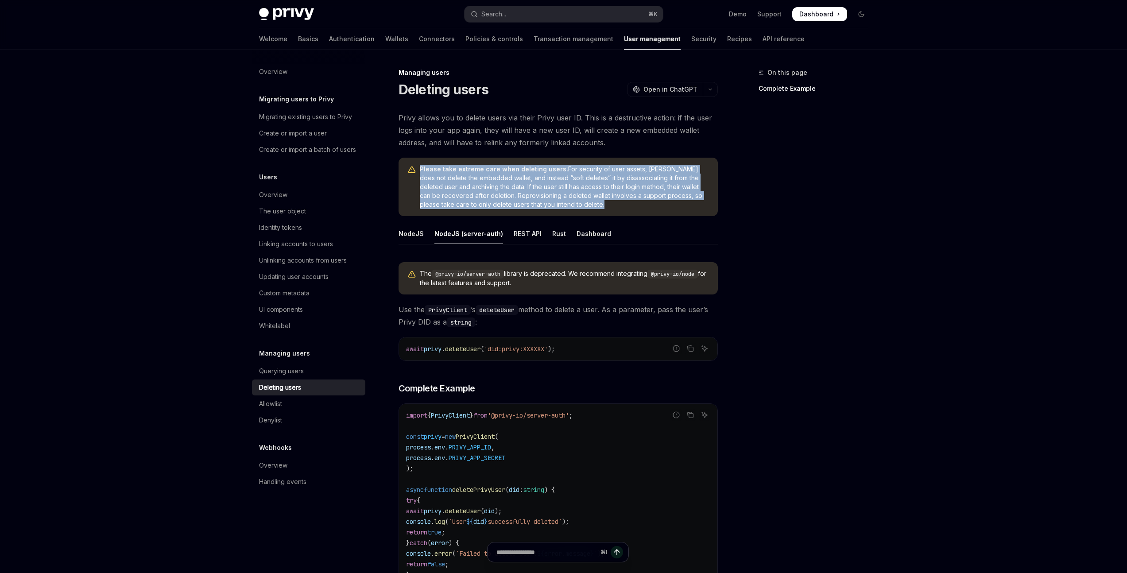
click at [450, 186] on span "Please take extreme care when deleting users. For security of user assets, Priv…" at bounding box center [564, 187] width 289 height 44
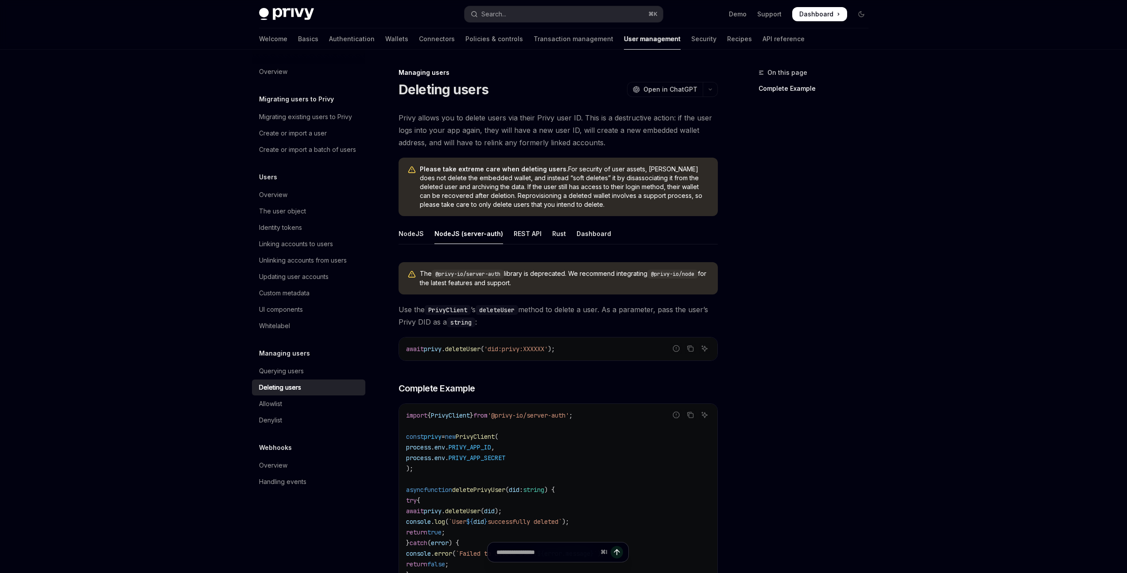
click at [578, 201] on span "Please take extreme care when deleting users. For security of user assets, Priv…" at bounding box center [564, 187] width 289 height 44
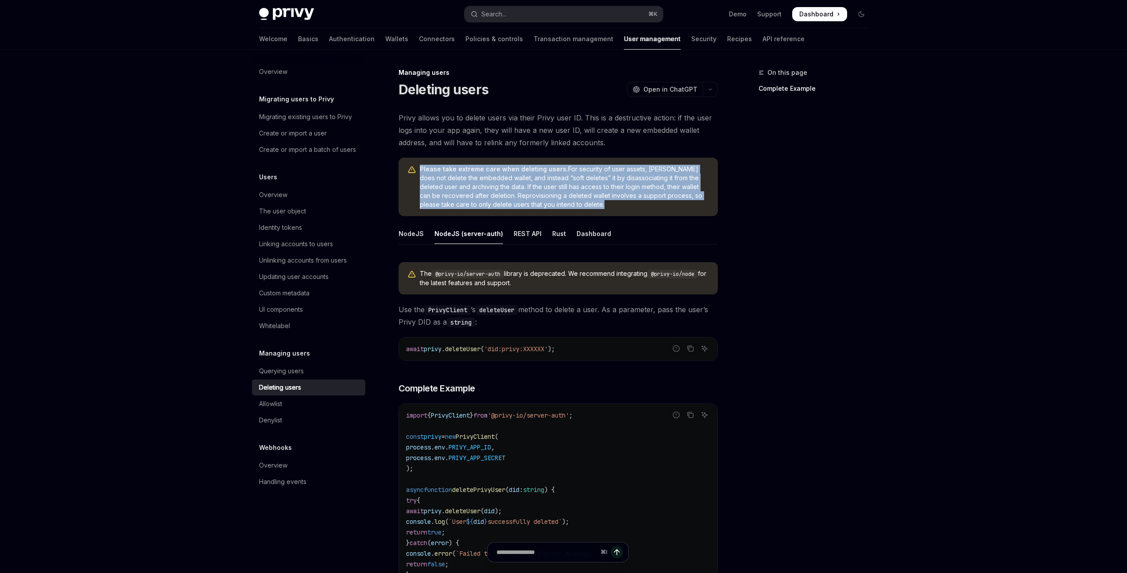
drag, startPoint x: 561, startPoint y: 202, endPoint x: 501, endPoint y: 183, distance: 63.2
click at [456, 179] on span "Please take extreme care when deleting users. For security of user assets, Priv…" at bounding box center [564, 187] width 289 height 44
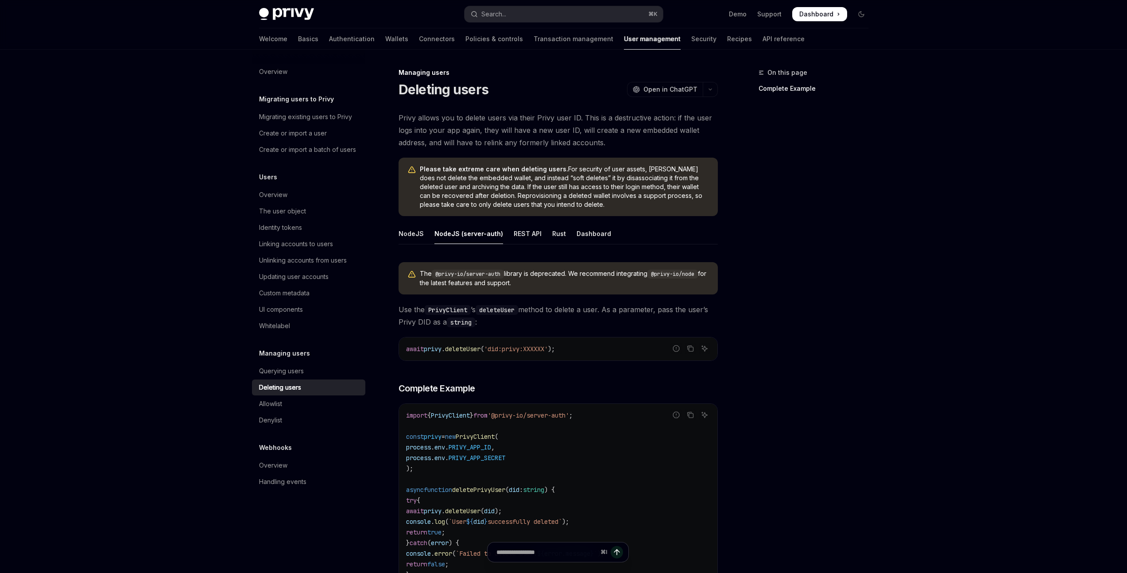
click at [543, 180] on span "Please take extreme care when deleting users. For security of user assets, Priv…" at bounding box center [564, 187] width 289 height 44
click at [544, 180] on span "Please take extreme care when deleting users. For security of user assets, Priv…" at bounding box center [564, 187] width 289 height 44
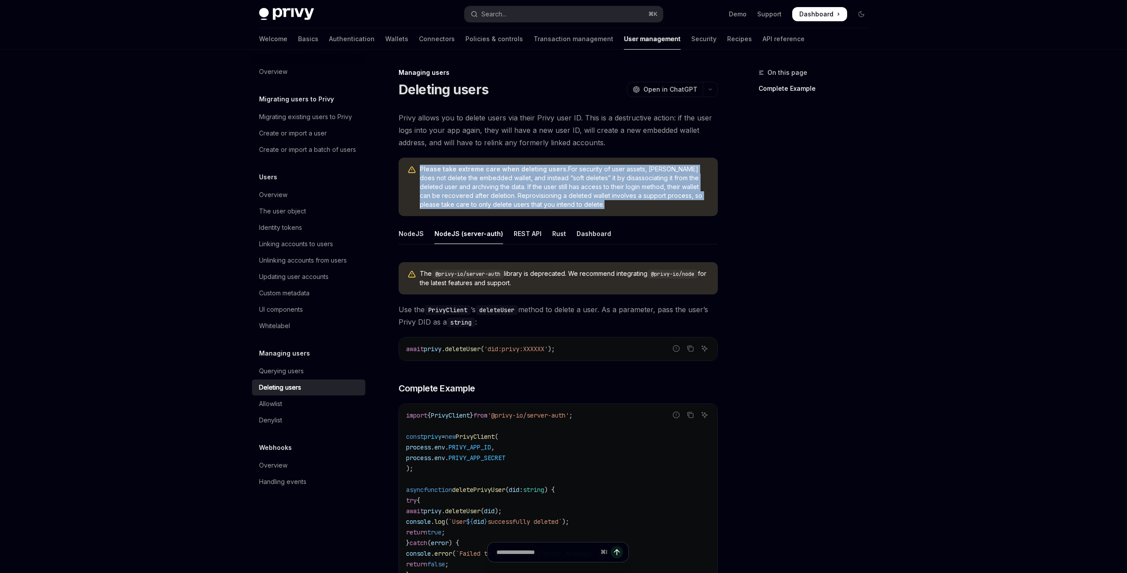
click at [544, 180] on span "Please take extreme care when deleting users. For security of user assets, Priv…" at bounding box center [564, 187] width 289 height 44
click at [540, 180] on span "Please take extreme care when deleting users. For security of user assets, Priv…" at bounding box center [564, 187] width 289 height 44
click at [677, 188] on span "Please take extreme care when deleting users. For security of user assets, Priv…" at bounding box center [564, 187] width 289 height 44
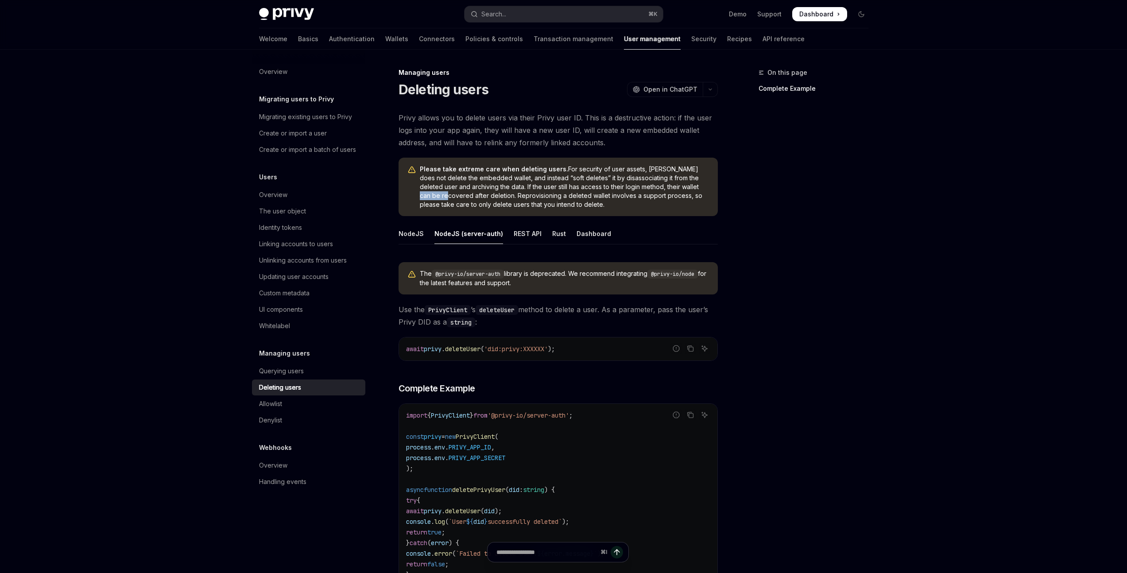
click at [677, 188] on span "Please take extreme care when deleting users. For security of user assets, Priv…" at bounding box center [564, 187] width 289 height 44
copy span "recovered"
click at [498, 183] on span "Please take extreme care when deleting users. For security of user assets, Priv…" at bounding box center [564, 187] width 289 height 44
type textarea "*"
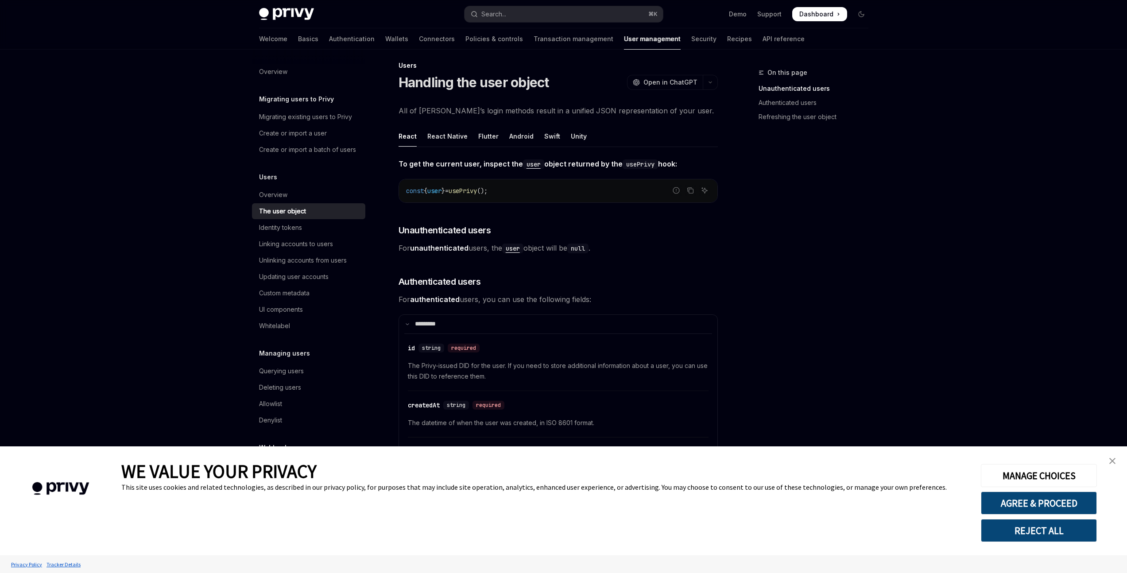
scroll to position [15, 0]
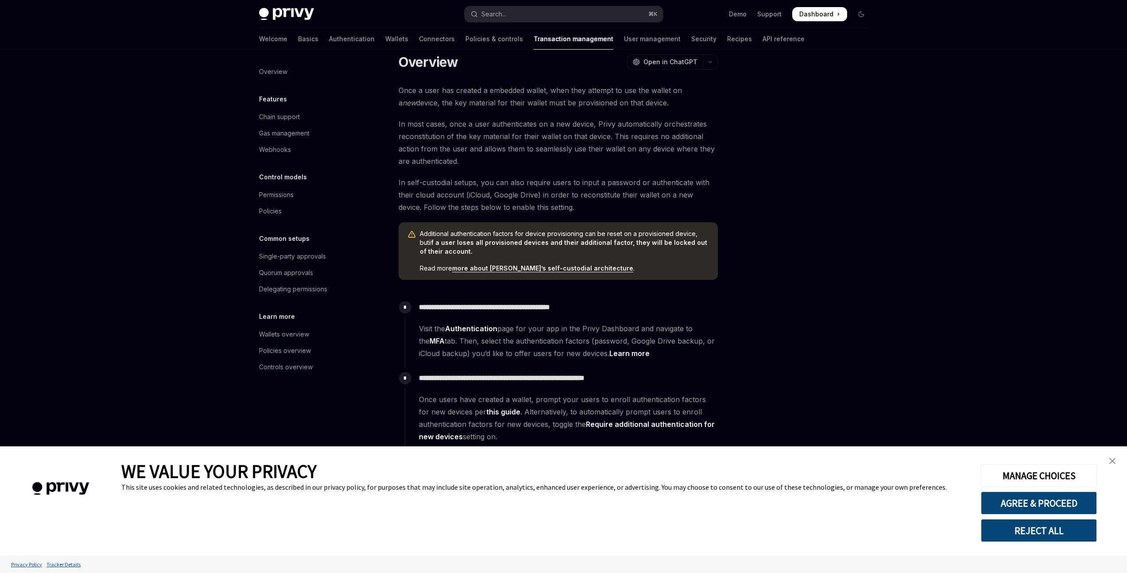
scroll to position [15, 0]
click at [814, 305] on div at bounding box center [808, 320] width 135 height 506
click at [612, 266] on span "Read more more about Privy’s self-custodial architecture ." at bounding box center [564, 268] width 289 height 9
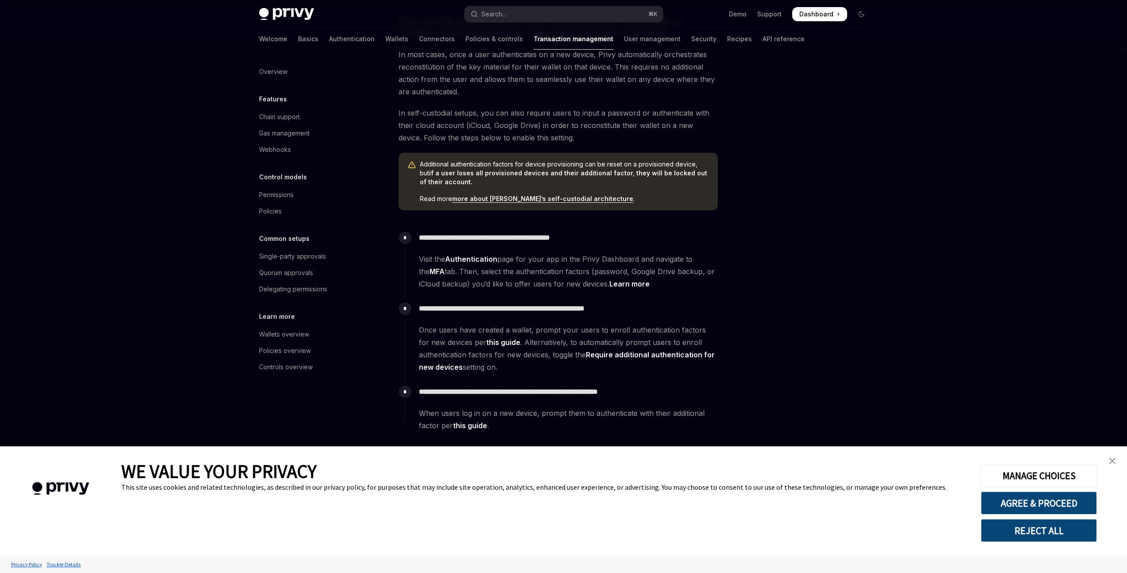
scroll to position [85, 0]
click at [783, 292] on div at bounding box center [808, 320] width 135 height 506
click at [936, 216] on div "Skip to main content Privy Docs home page Search... ⌘ K Demo Support Dashboard …" at bounding box center [563, 244] width 1127 height 659
